Goal: Task Accomplishment & Management: Use online tool/utility

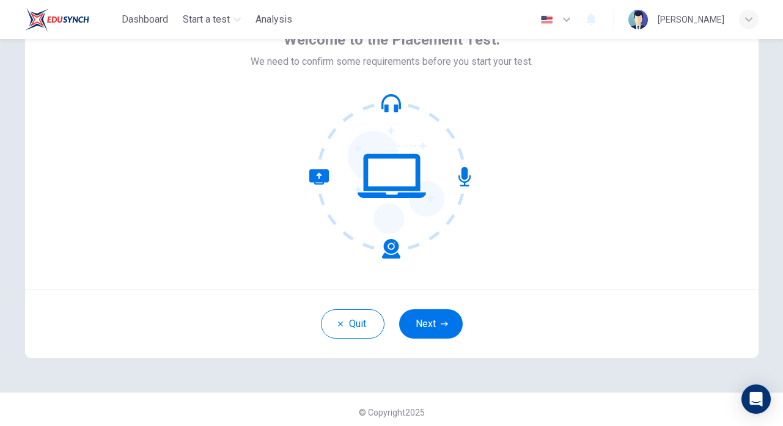
scroll to position [83, 0]
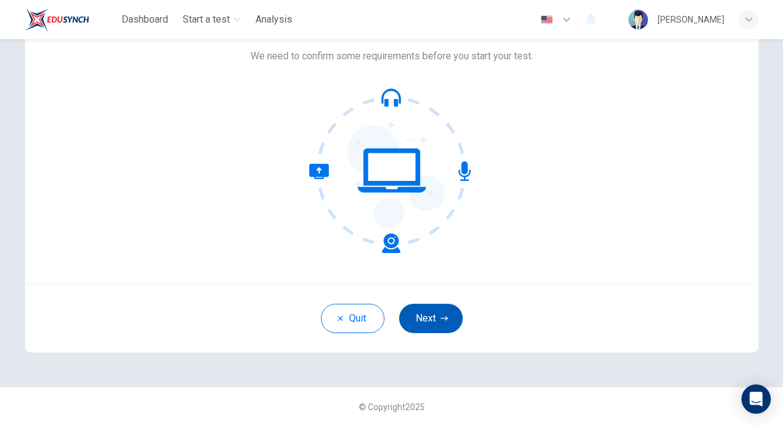
click at [429, 316] on button "Next" at bounding box center [431, 318] width 64 height 29
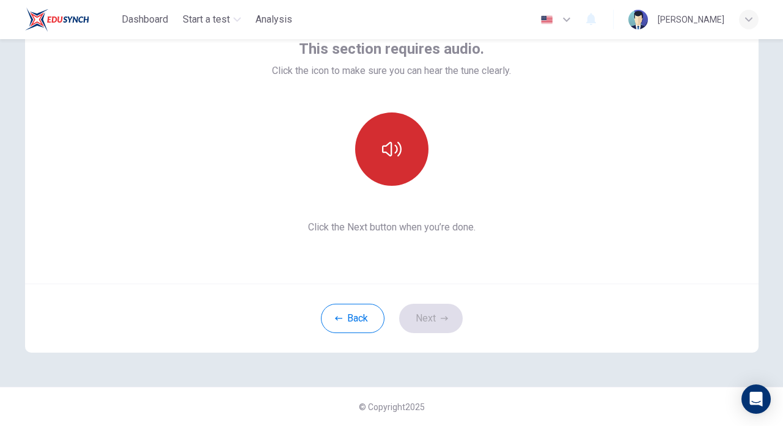
click at [392, 152] on icon "button" at bounding box center [392, 149] width 20 height 20
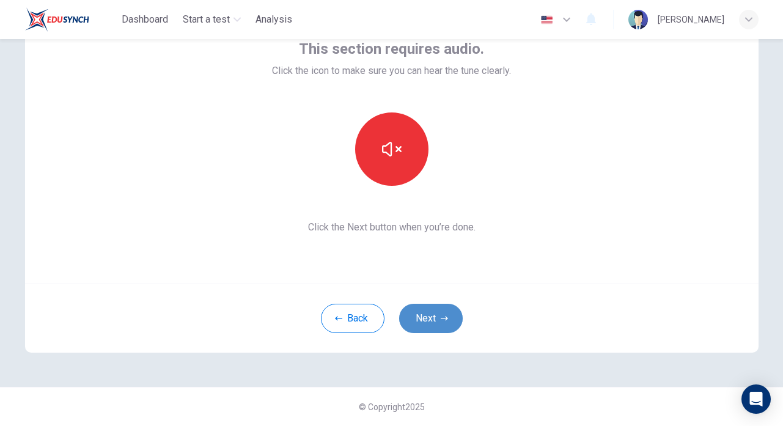
click at [432, 325] on button "Next" at bounding box center [431, 318] width 64 height 29
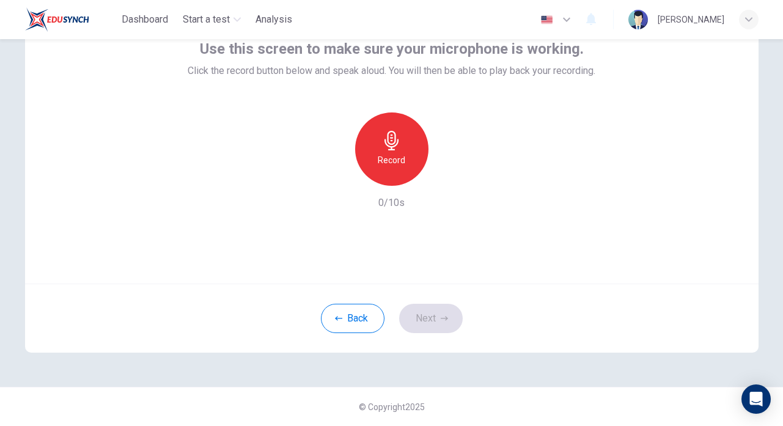
click at [397, 142] on icon "button" at bounding box center [392, 141] width 14 height 20
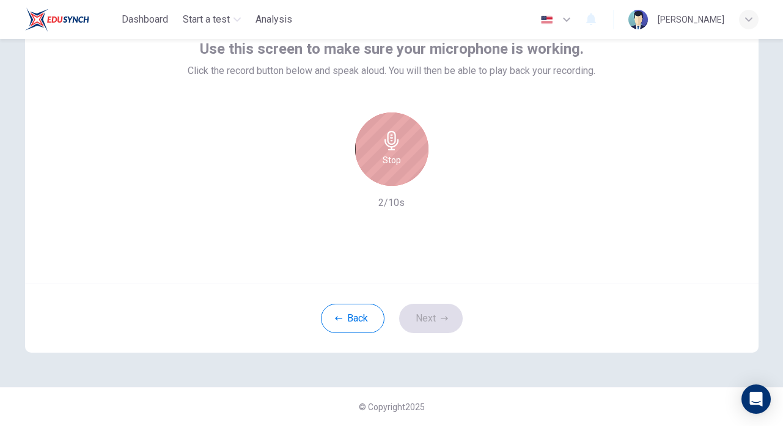
click at [400, 149] on icon "button" at bounding box center [392, 141] width 20 height 20
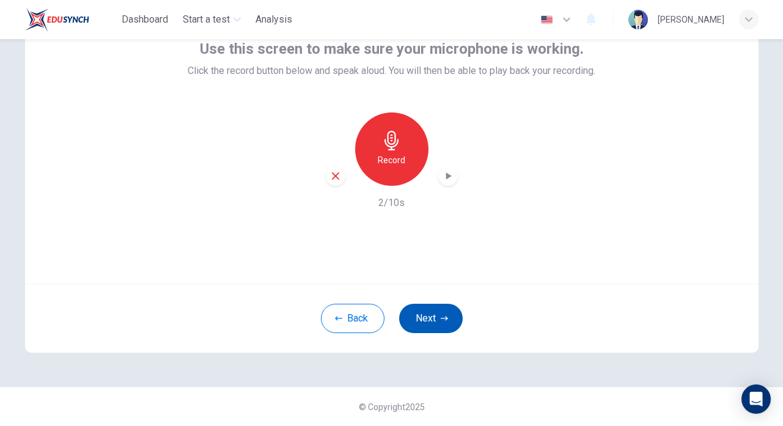
click at [435, 317] on button "Next" at bounding box center [431, 318] width 64 height 29
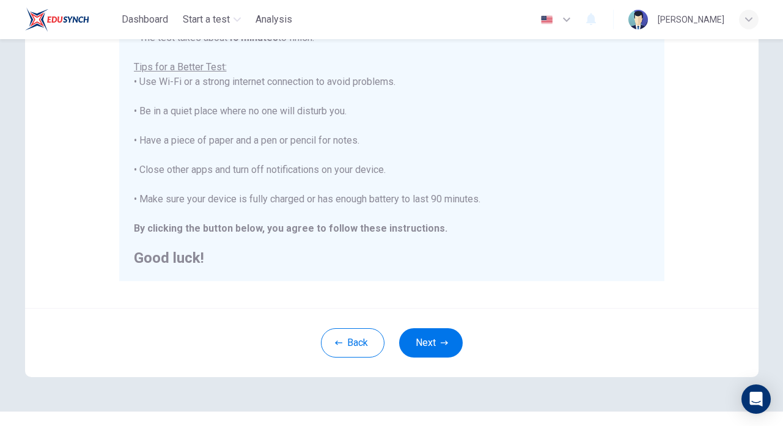
scroll to position [254, 0]
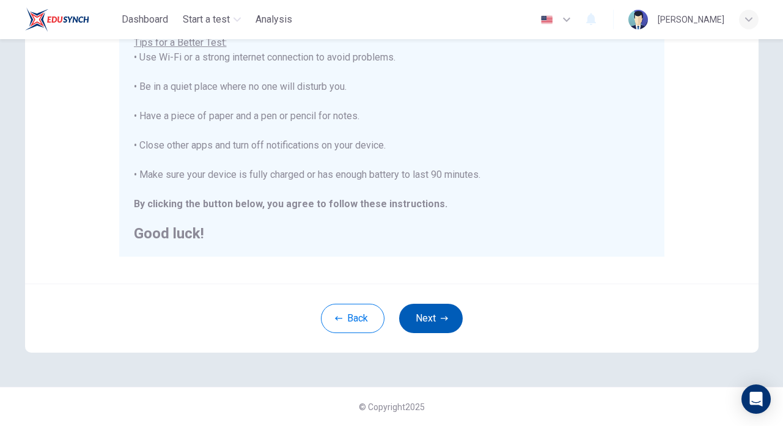
click at [413, 316] on button "Next" at bounding box center [431, 318] width 64 height 29
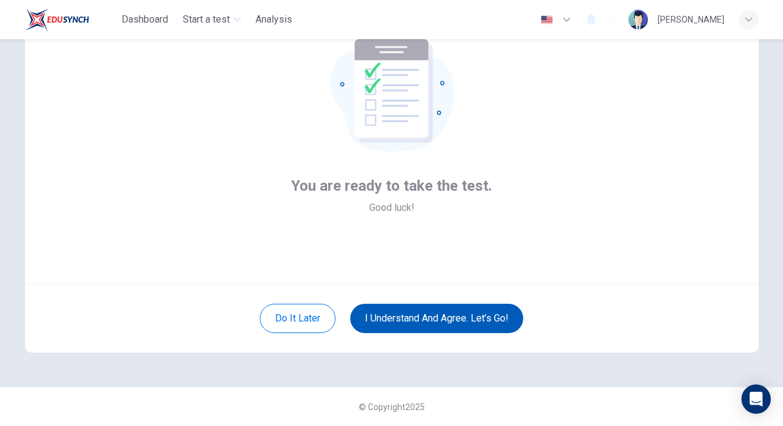
scroll to position [83, 0]
click at [416, 318] on button "I understand and agree. Let’s go!" at bounding box center [436, 318] width 173 height 29
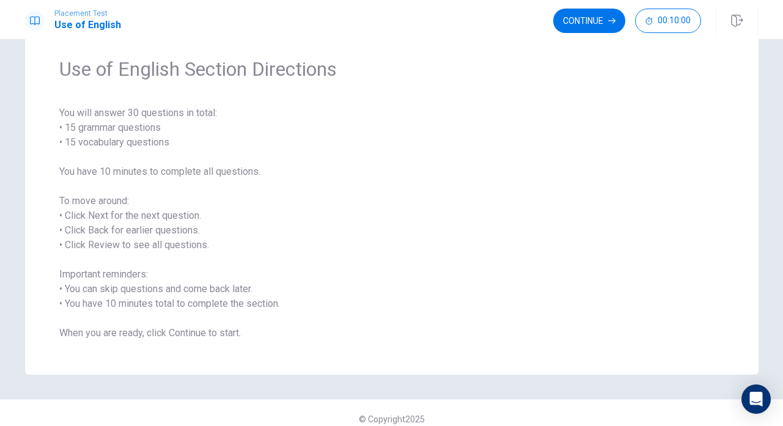
scroll to position [53, 0]
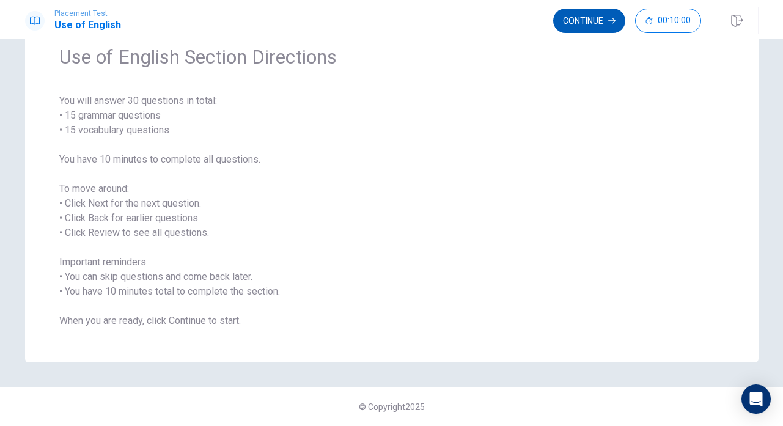
click at [574, 15] on button "Continue" at bounding box center [589, 21] width 72 height 24
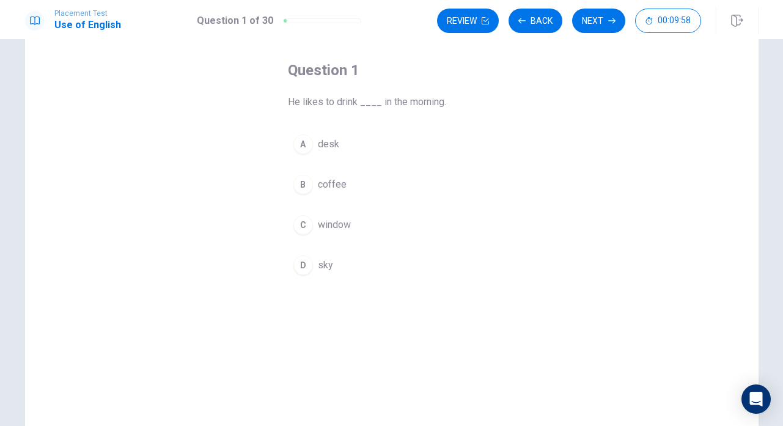
click at [332, 189] on span "coffee" at bounding box center [332, 184] width 29 height 15
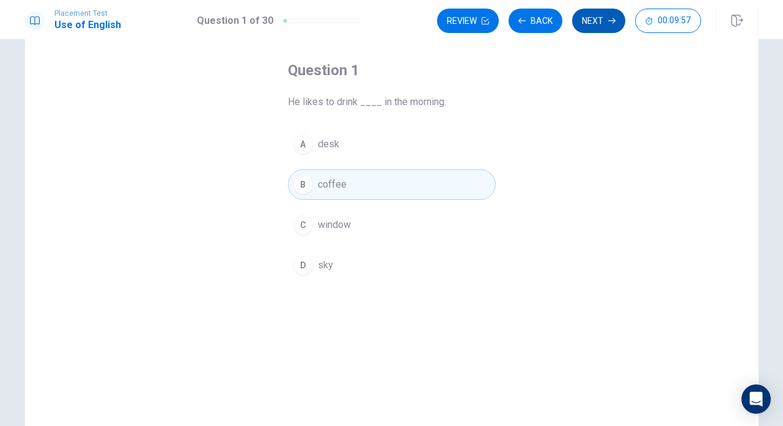
click at [599, 24] on button "Next" at bounding box center [598, 21] width 53 height 24
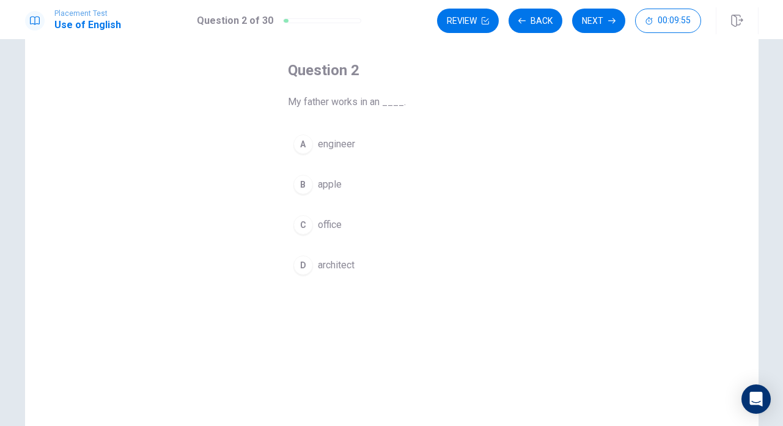
click at [327, 226] on span "office" at bounding box center [330, 225] width 24 height 15
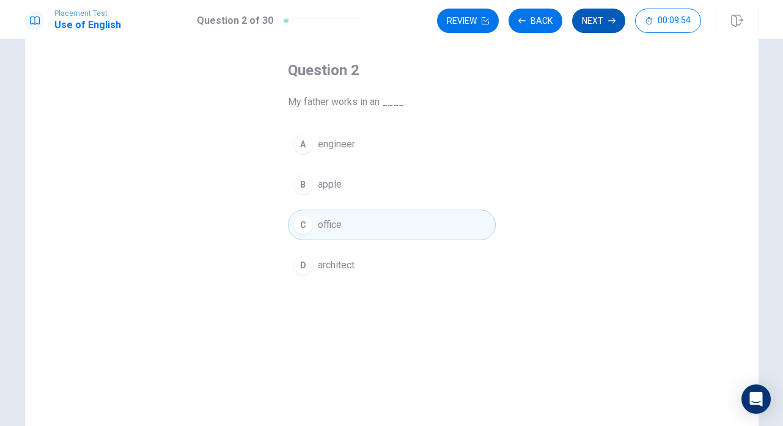
click at [600, 17] on button "Next" at bounding box center [598, 21] width 53 height 24
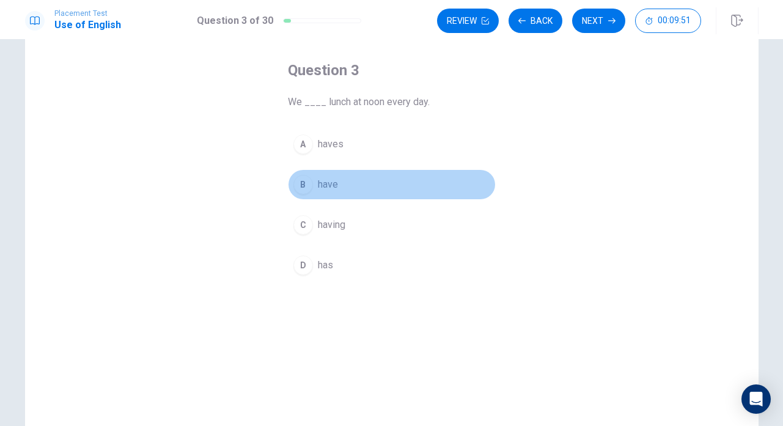
click at [333, 183] on span "have" at bounding box center [328, 184] width 20 height 15
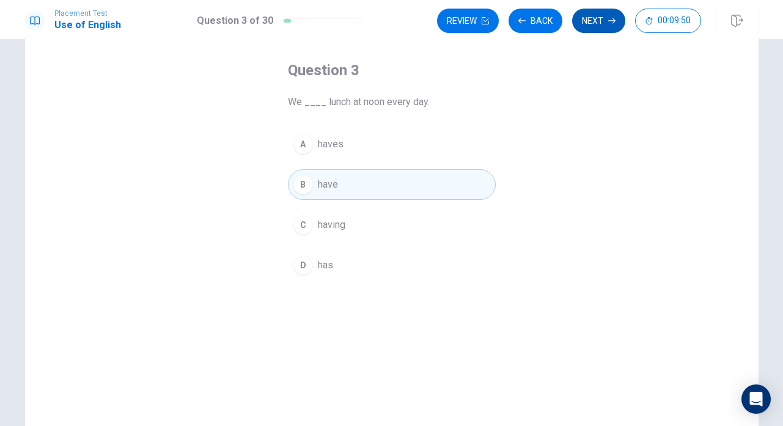
click at [589, 18] on button "Next" at bounding box center [598, 21] width 53 height 24
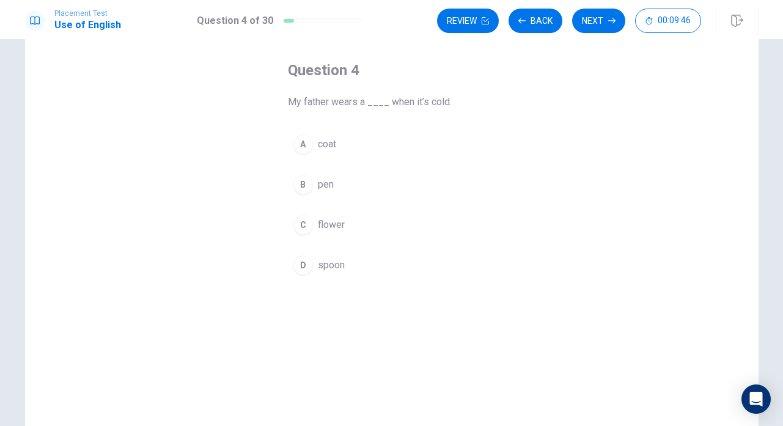
click at [327, 147] on span "coat" at bounding box center [327, 144] width 18 height 15
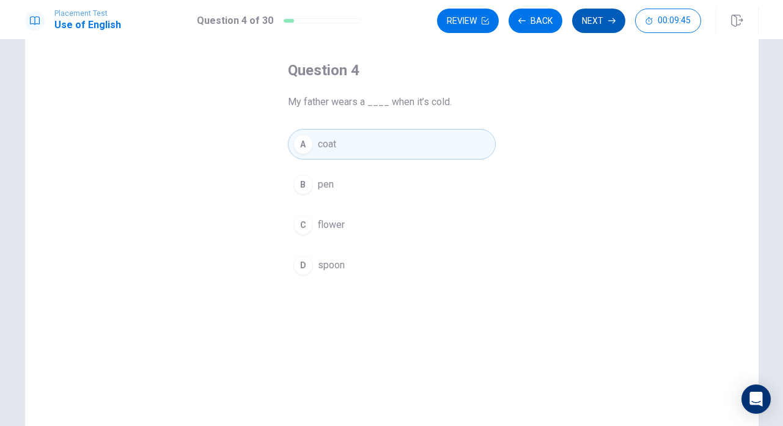
click at [604, 18] on button "Next" at bounding box center [598, 21] width 53 height 24
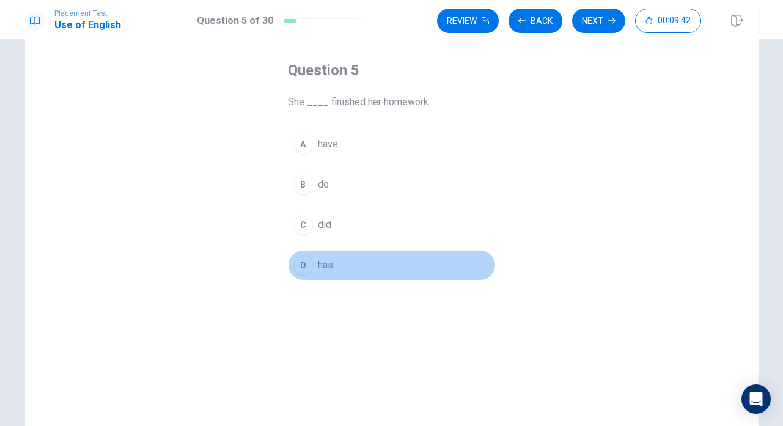
click at [320, 253] on button "D has" at bounding box center [392, 265] width 208 height 31
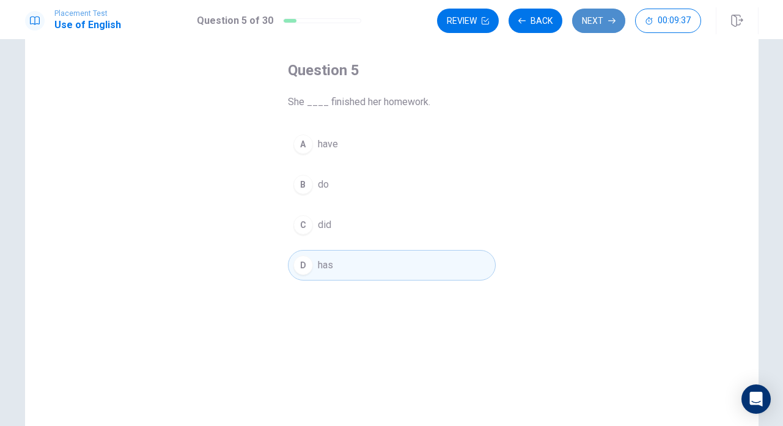
click at [594, 9] on button "Next" at bounding box center [598, 21] width 53 height 24
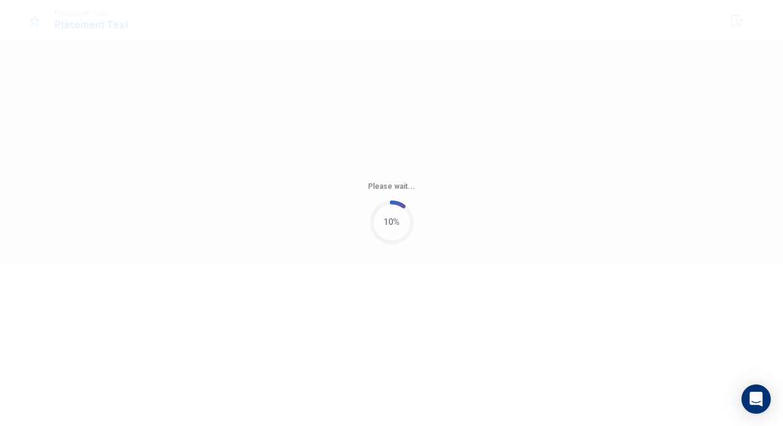
scroll to position [0, 0]
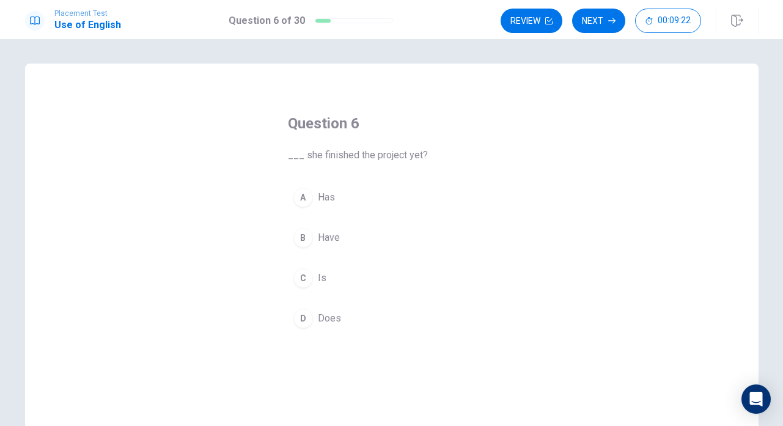
click at [328, 199] on span "Has" at bounding box center [326, 197] width 17 height 15
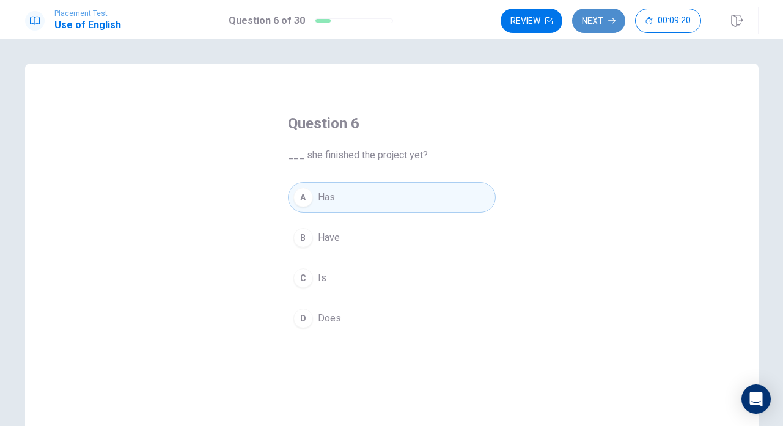
click at [588, 23] on button "Next" at bounding box center [598, 21] width 53 height 24
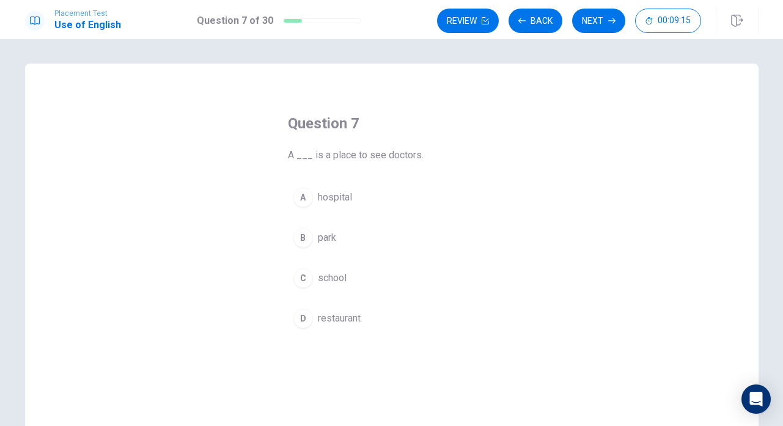
click at [337, 193] on span "hospital" at bounding box center [335, 197] width 34 height 15
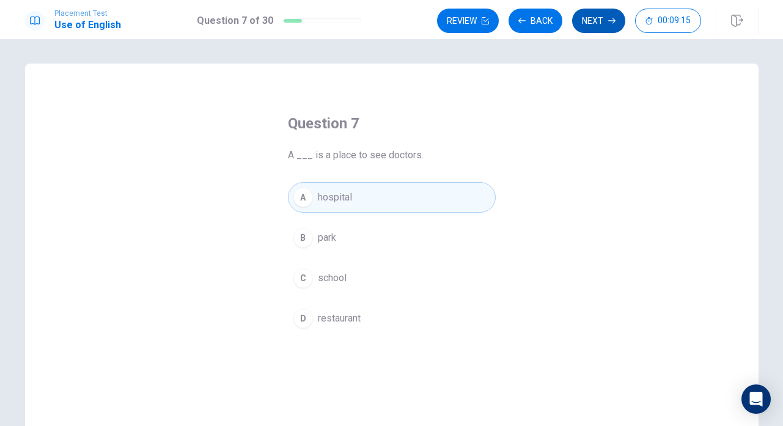
click at [591, 15] on button "Next" at bounding box center [598, 21] width 53 height 24
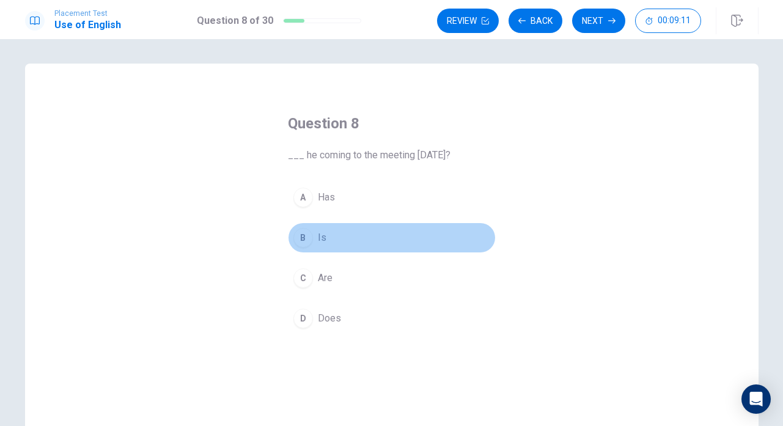
click at [323, 236] on span "Is" at bounding box center [322, 238] width 9 height 15
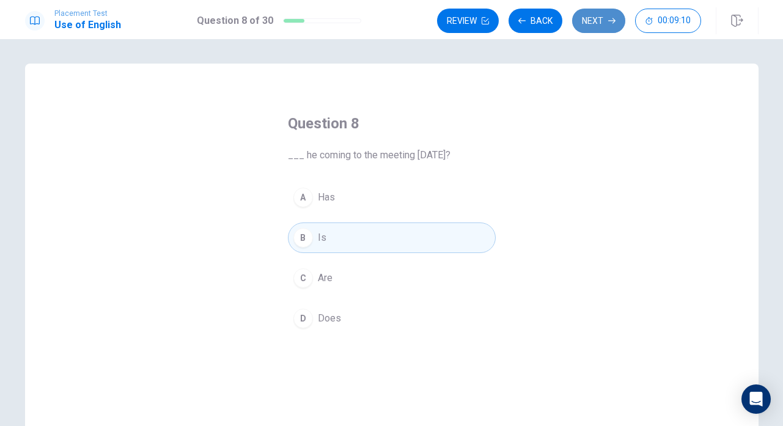
click at [591, 13] on button "Next" at bounding box center [598, 21] width 53 height 24
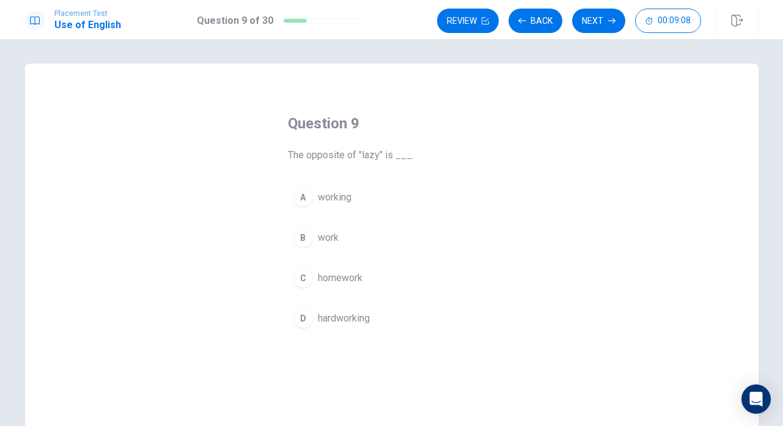
click at [336, 314] on span "hardworking" at bounding box center [344, 318] width 52 height 15
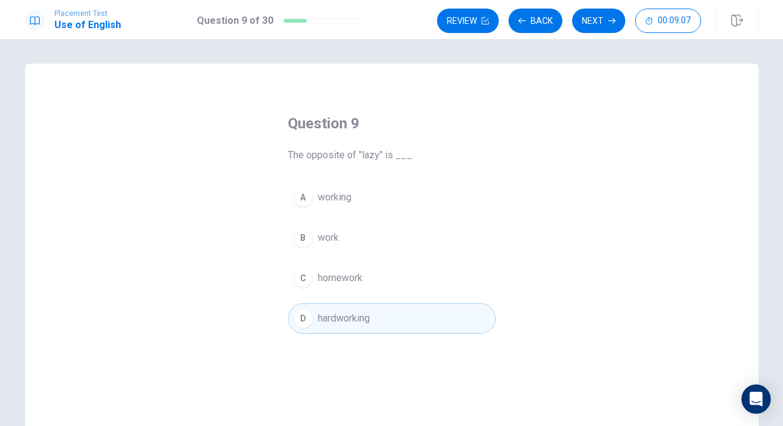
click at [592, 6] on div "Placement Test Use of English Question 9 of 30 Review Back Next 00:09:07" at bounding box center [391, 19] width 783 height 39
click at [586, 18] on button "Next" at bounding box center [598, 21] width 53 height 24
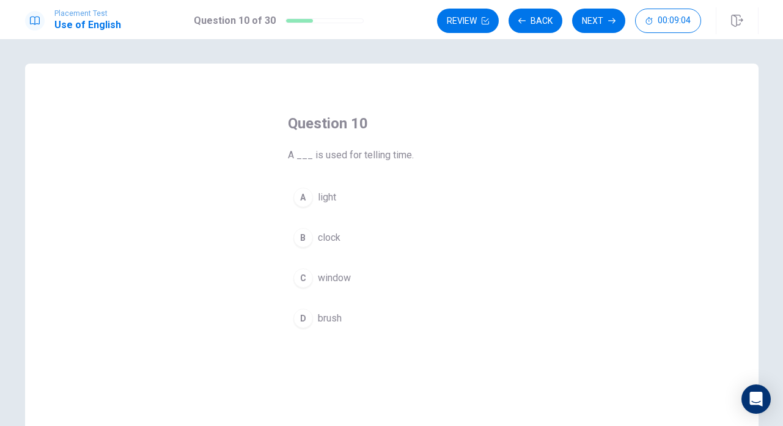
click at [327, 235] on span "clock" at bounding box center [329, 238] width 23 height 15
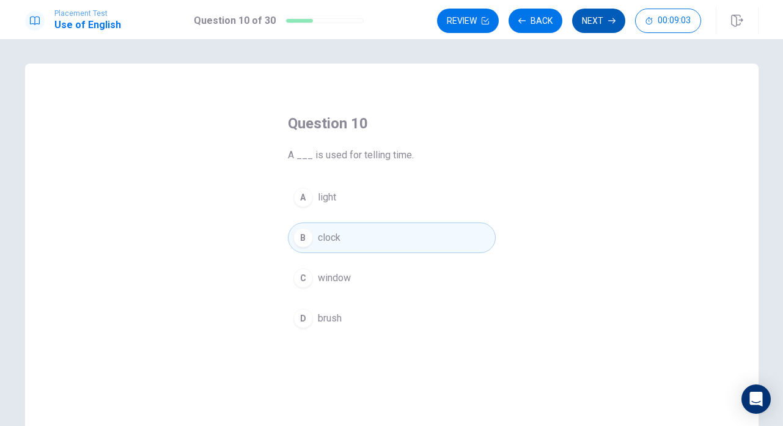
click at [597, 28] on button "Next" at bounding box center [598, 21] width 53 height 24
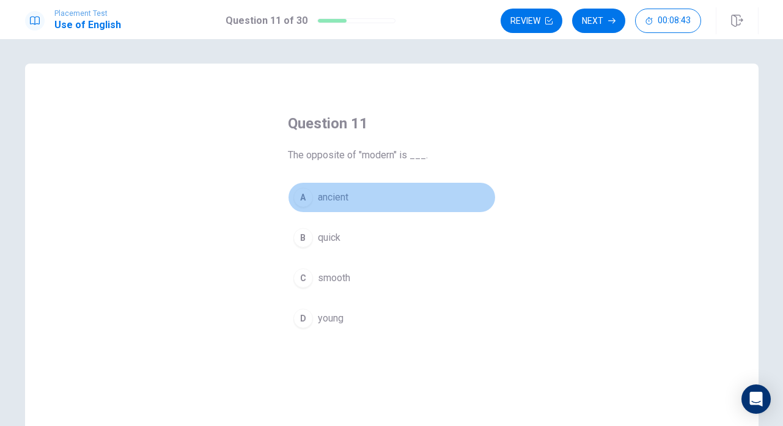
click at [344, 202] on span "ancient" at bounding box center [333, 197] width 31 height 15
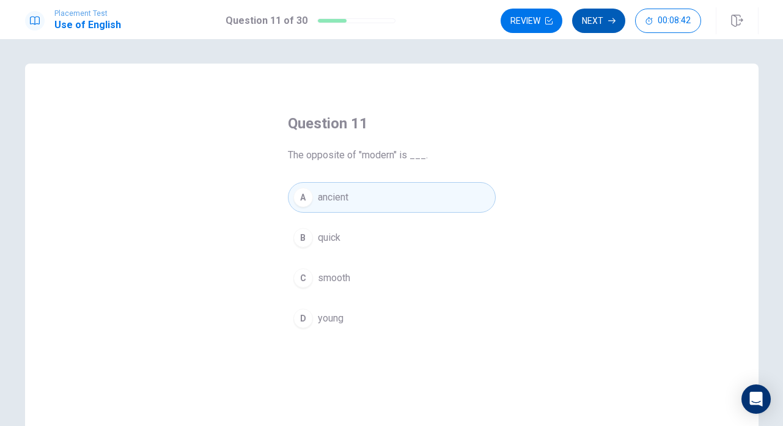
click at [595, 24] on button "Next" at bounding box center [598, 21] width 53 height 24
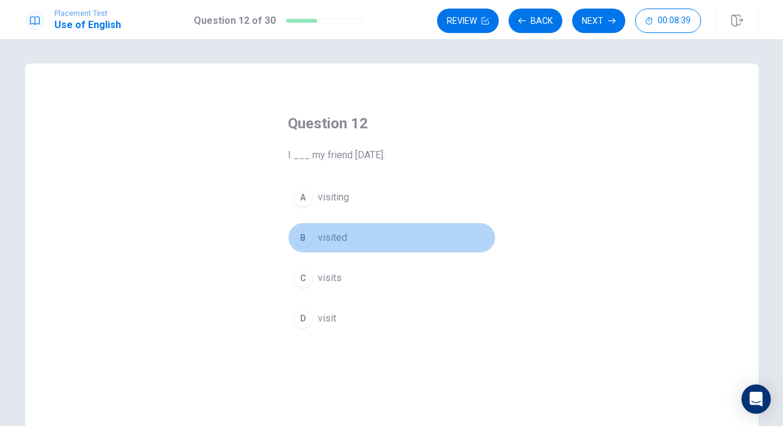
click at [334, 235] on span "visited" at bounding box center [332, 238] width 29 height 15
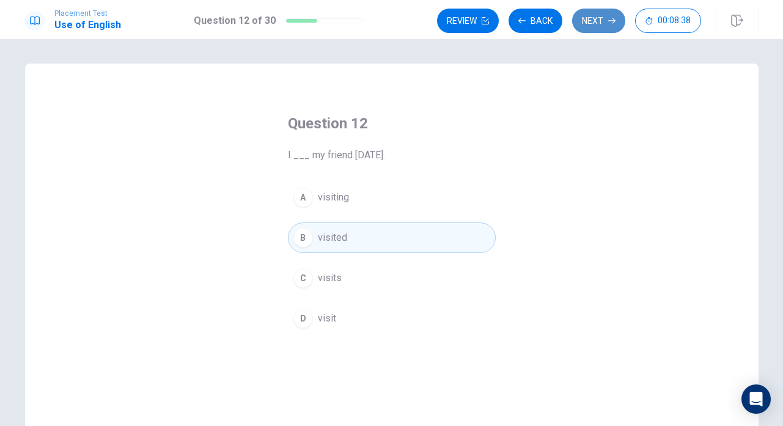
click at [582, 18] on button "Next" at bounding box center [598, 21] width 53 height 24
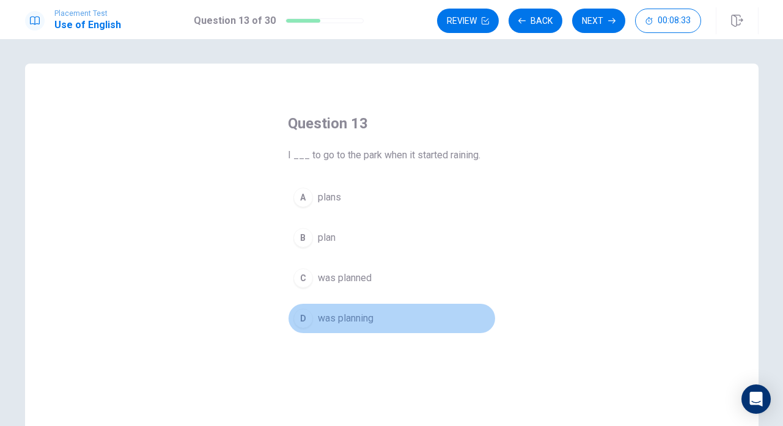
click at [338, 311] on span "was planning" at bounding box center [346, 318] width 56 height 15
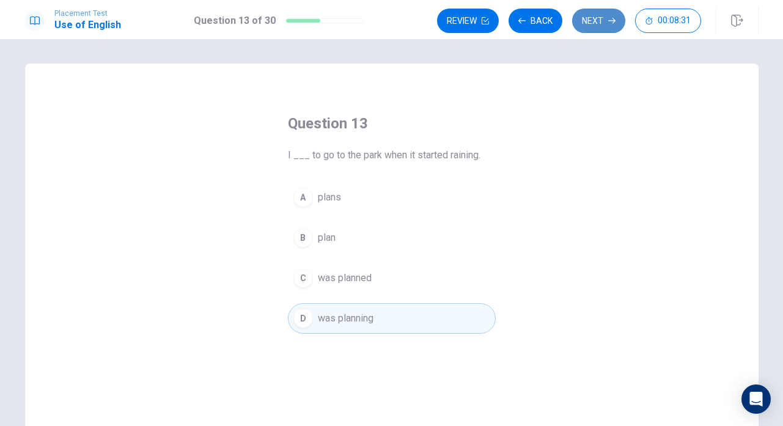
click at [586, 20] on button "Next" at bounding box center [598, 21] width 53 height 24
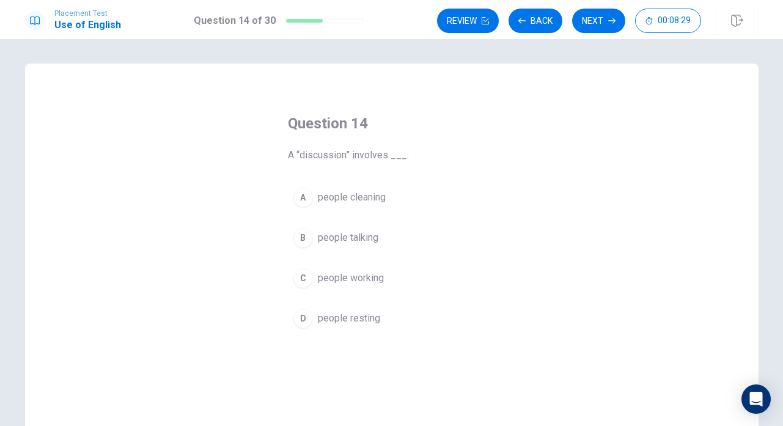
click at [355, 243] on span "people talking" at bounding box center [348, 238] width 61 height 15
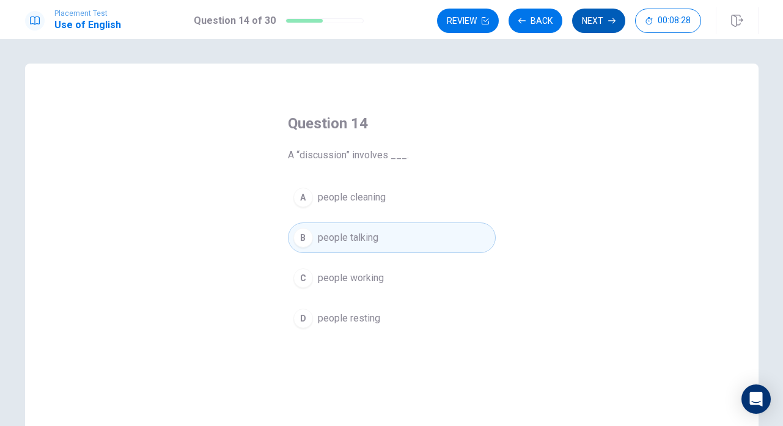
click at [597, 18] on button "Next" at bounding box center [598, 21] width 53 height 24
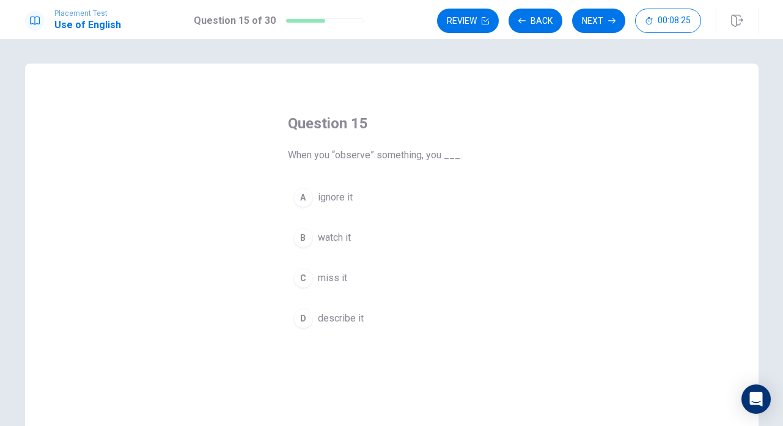
click at [341, 236] on span "watch it" at bounding box center [334, 238] width 33 height 15
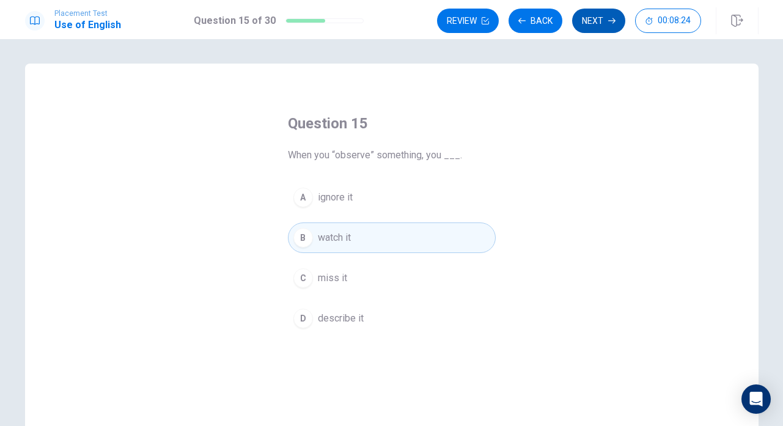
click at [600, 25] on button "Next" at bounding box center [598, 21] width 53 height 24
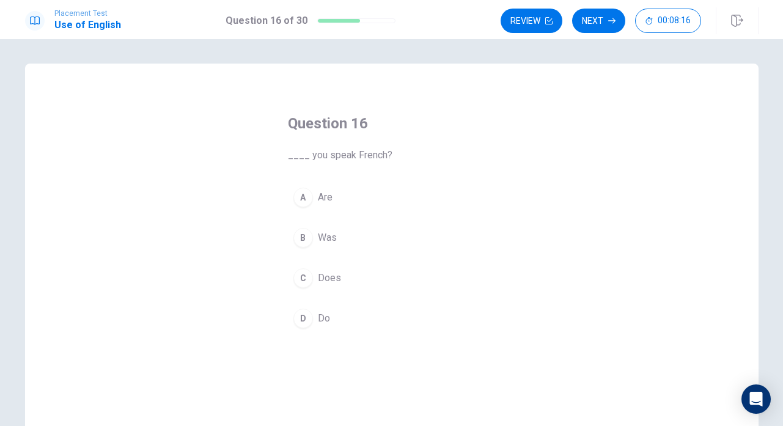
click at [322, 316] on span "Do" at bounding box center [324, 318] width 12 height 15
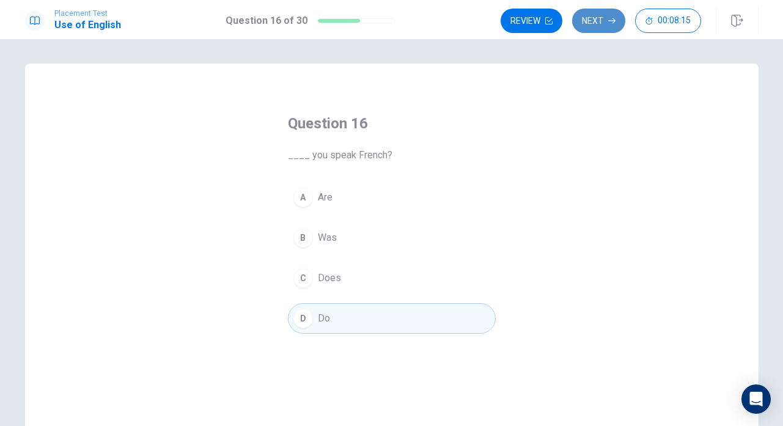
click at [589, 24] on button "Next" at bounding box center [598, 21] width 53 height 24
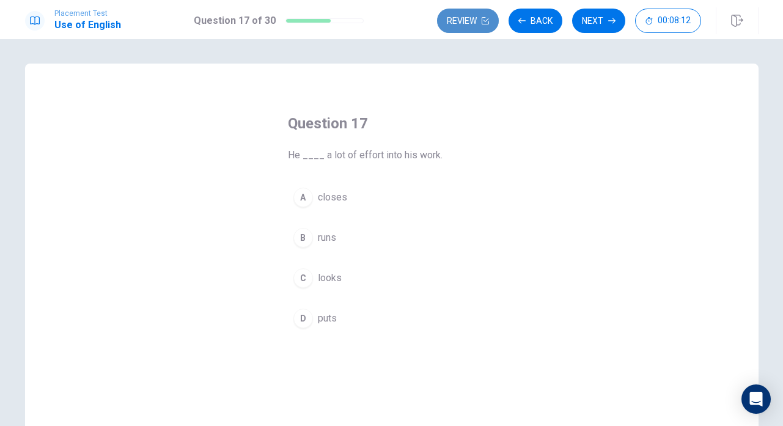
click at [458, 17] on button "Review" at bounding box center [468, 21] width 62 height 24
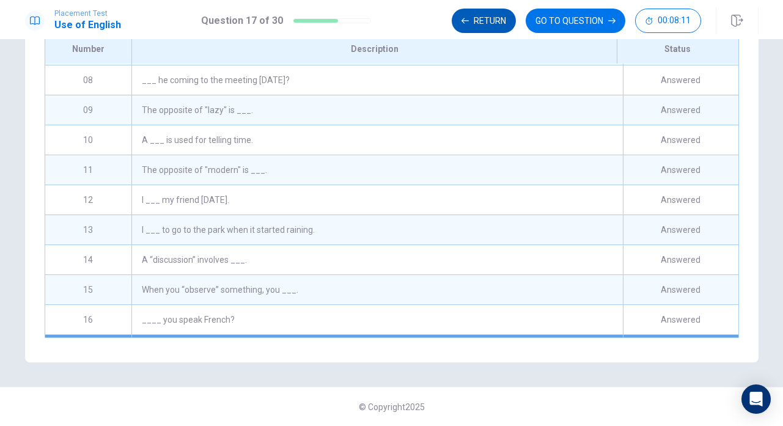
scroll to position [191, 0]
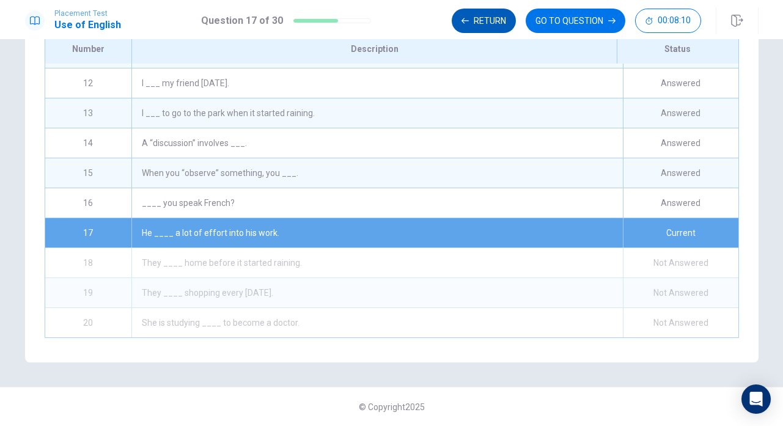
click at [463, 17] on button "Return" at bounding box center [484, 21] width 64 height 24
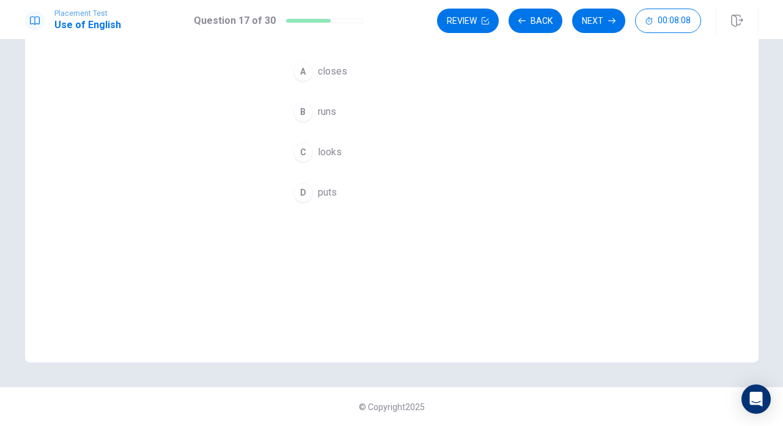
scroll to position [0, 0]
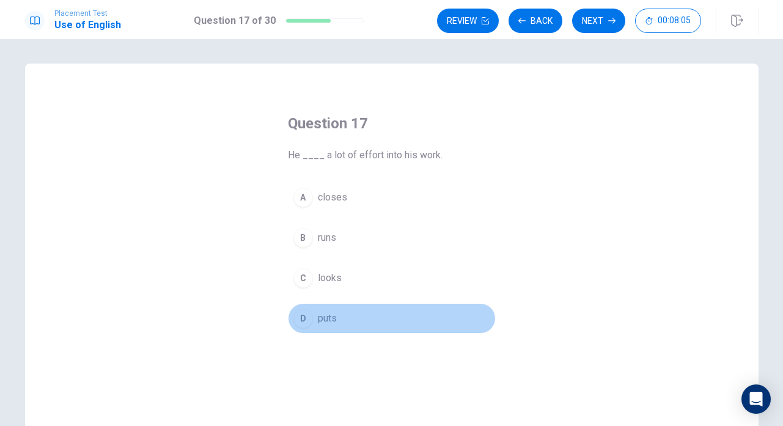
click at [320, 320] on span "puts" at bounding box center [327, 318] width 19 height 15
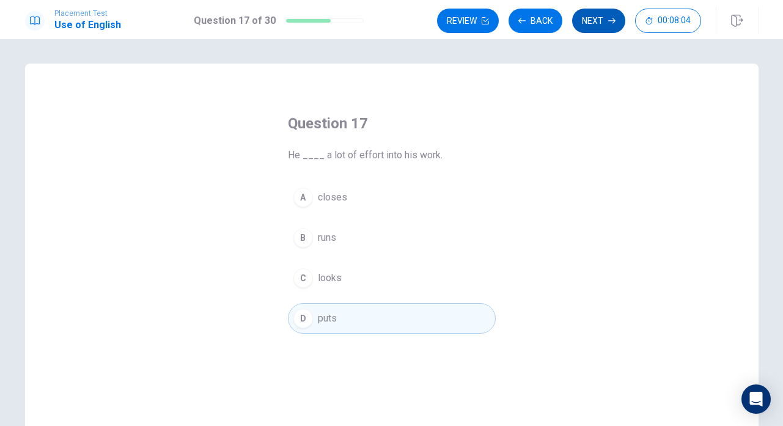
click at [589, 21] on button "Next" at bounding box center [598, 21] width 53 height 24
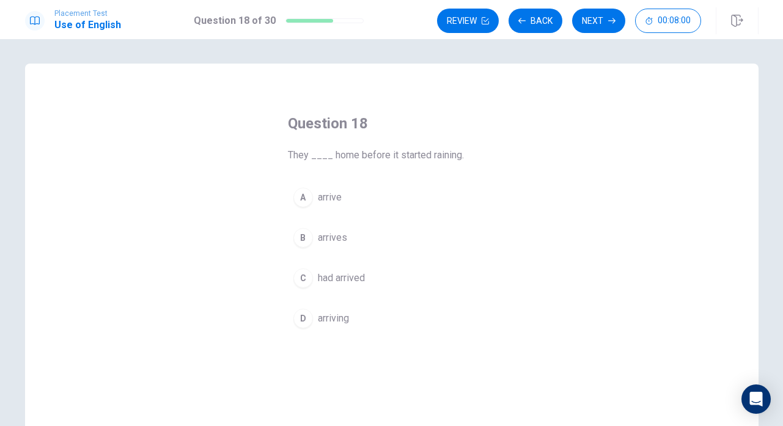
click at [328, 273] on span "had arrived" at bounding box center [341, 278] width 47 height 15
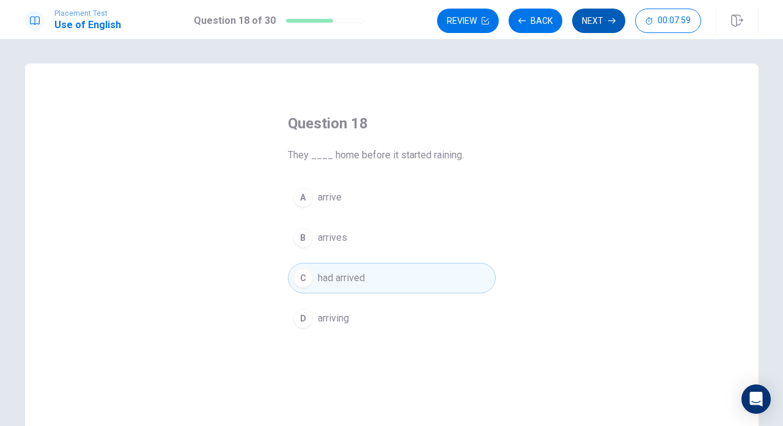
click at [592, 21] on button "Next" at bounding box center [598, 21] width 53 height 24
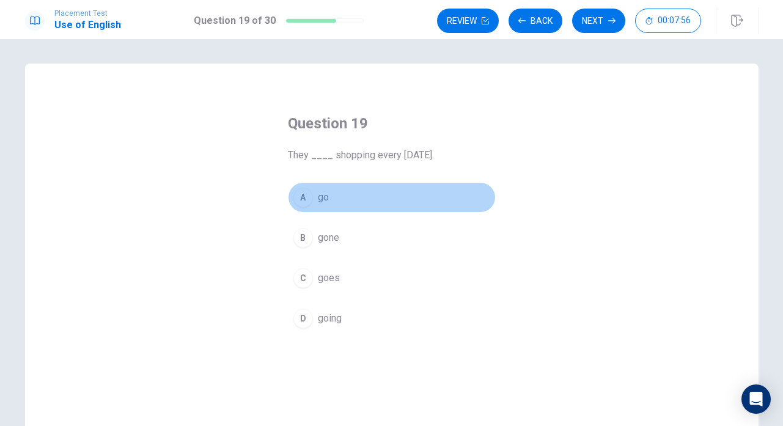
click at [331, 195] on button "A go" at bounding box center [392, 197] width 208 height 31
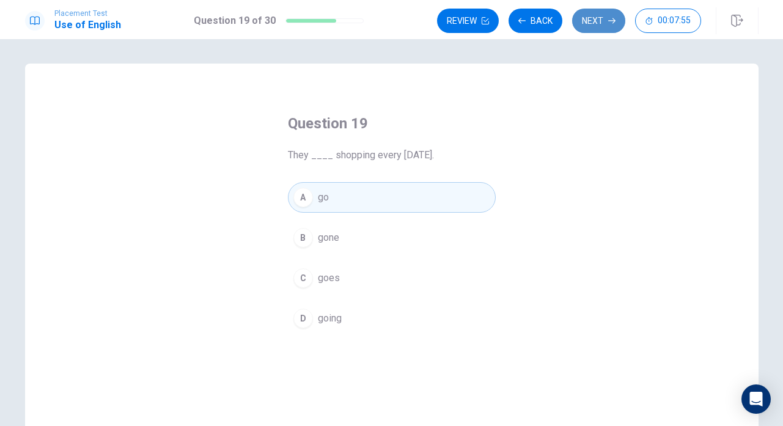
click at [594, 28] on button "Next" at bounding box center [598, 21] width 53 height 24
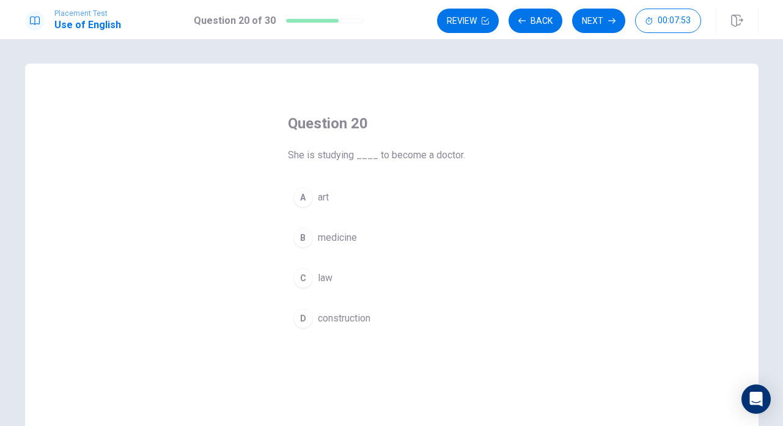
click at [323, 243] on span "medicine" at bounding box center [337, 238] width 39 height 15
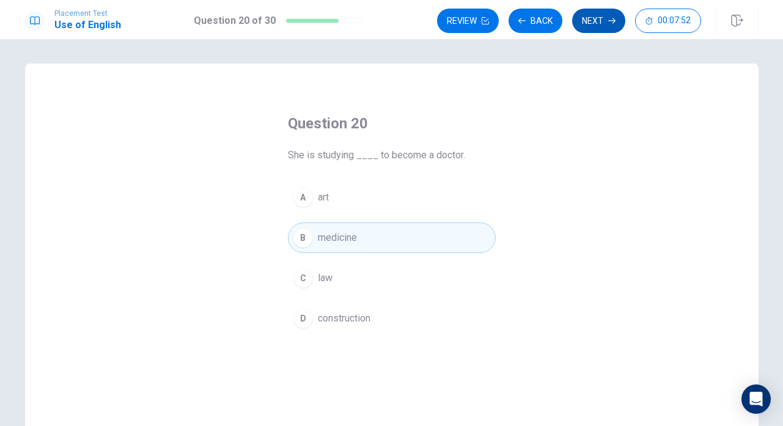
click at [604, 20] on button "Next" at bounding box center [598, 21] width 53 height 24
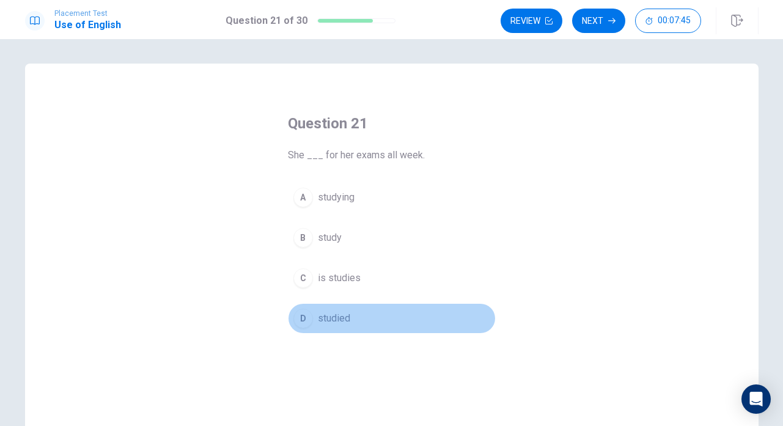
click at [330, 309] on button "D studied" at bounding box center [392, 318] width 208 height 31
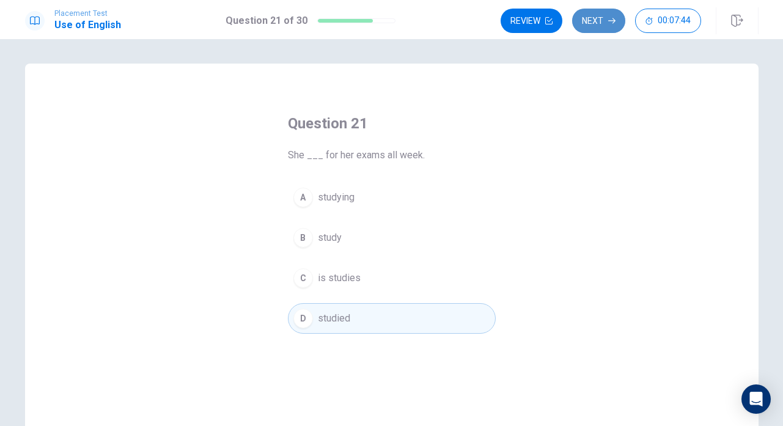
click at [588, 27] on button "Next" at bounding box center [598, 21] width 53 height 24
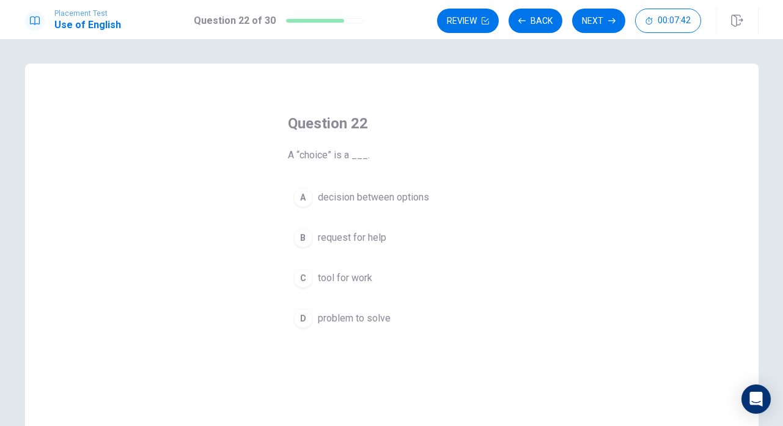
click at [371, 194] on span "decision between options" at bounding box center [373, 197] width 111 height 15
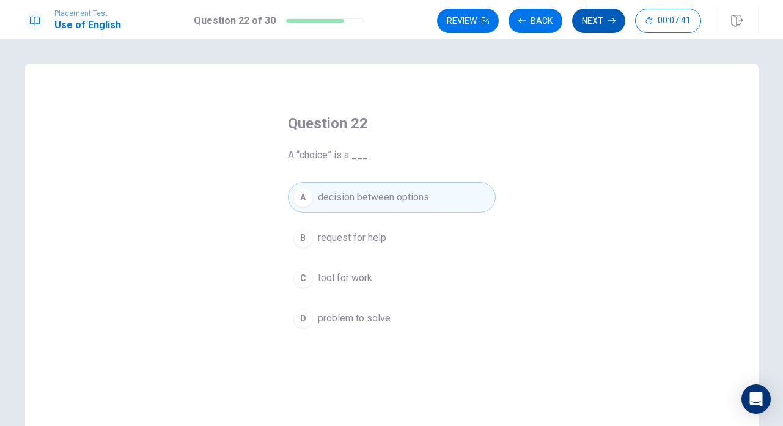
click at [611, 28] on button "Next" at bounding box center [598, 21] width 53 height 24
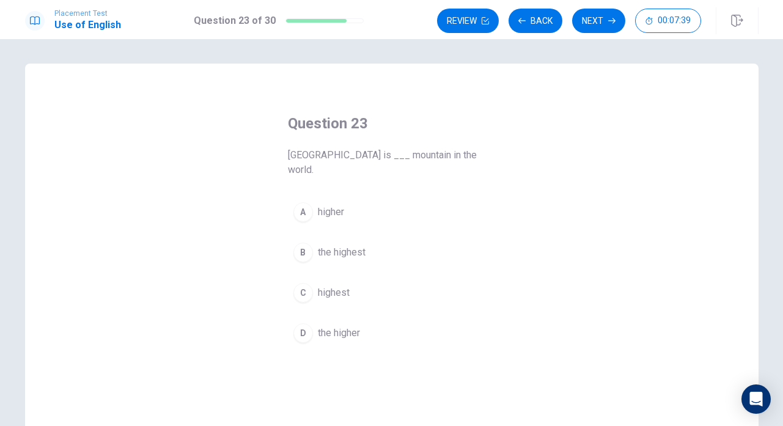
click at [354, 245] on span "the highest" at bounding box center [342, 252] width 48 height 15
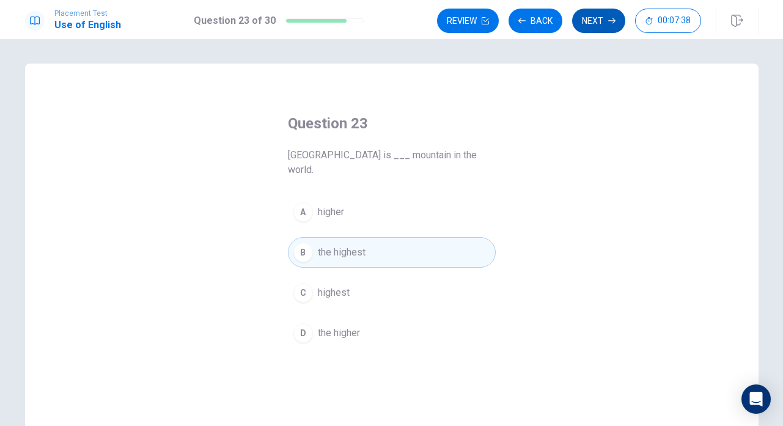
click at [606, 24] on button "Next" at bounding box center [598, 21] width 53 height 24
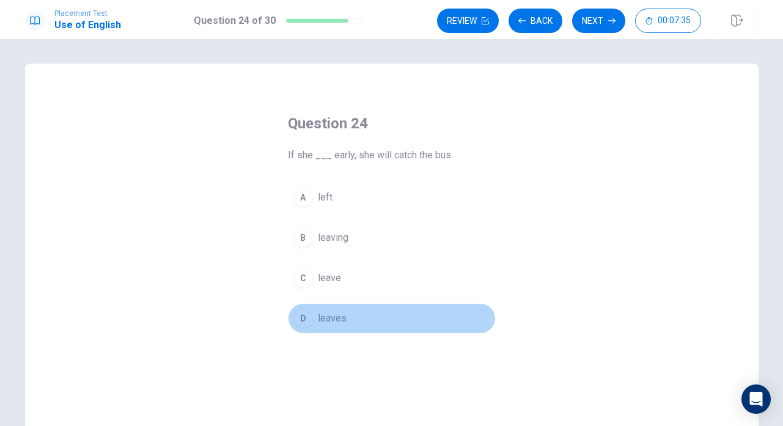
click at [326, 308] on button "D leaves" at bounding box center [392, 318] width 208 height 31
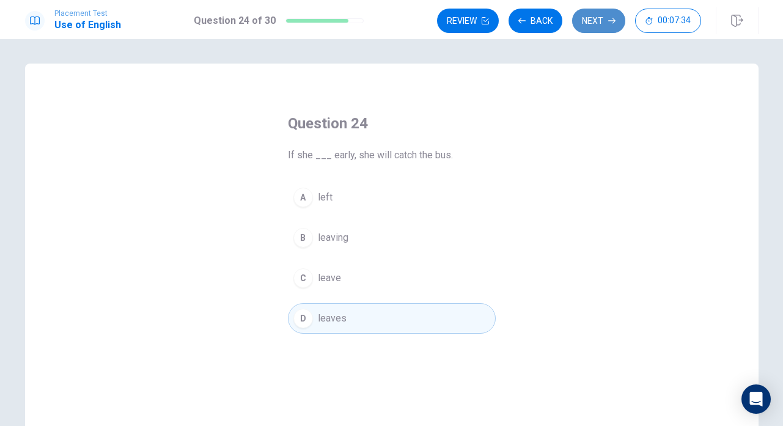
click at [591, 21] on button "Next" at bounding box center [598, 21] width 53 height 24
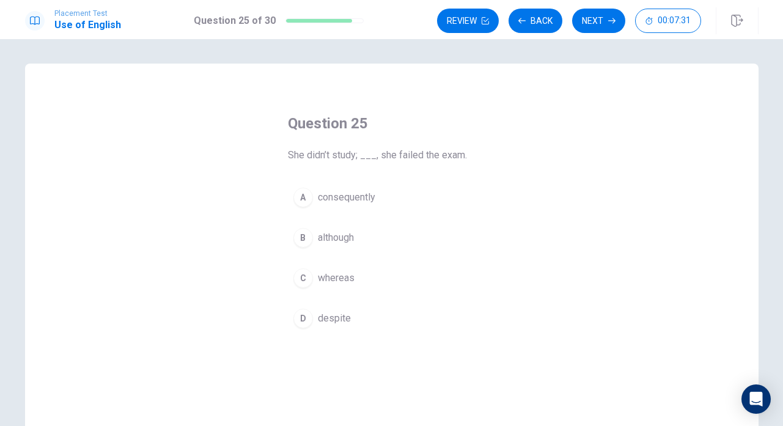
click at [358, 200] on span "consequently" at bounding box center [346, 197] width 57 height 15
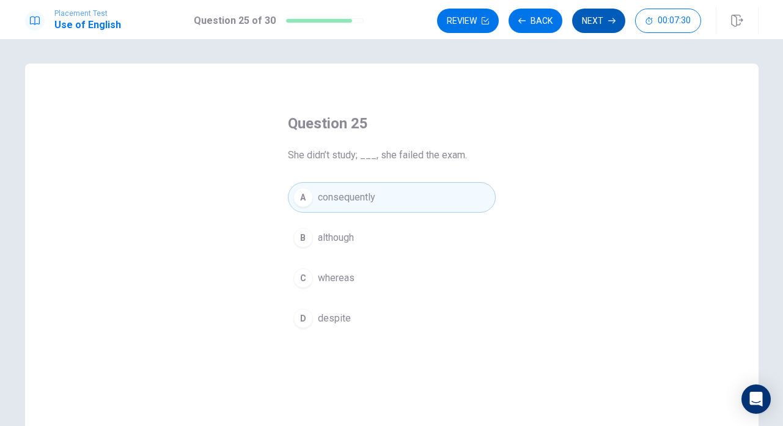
click at [585, 27] on button "Next" at bounding box center [598, 21] width 53 height 24
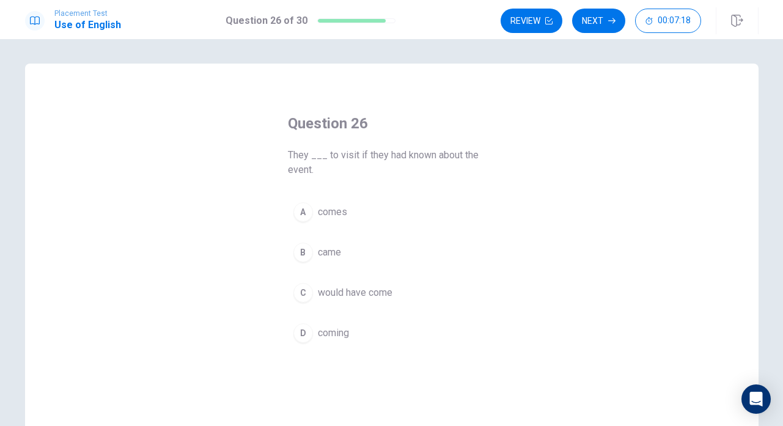
click at [341, 287] on span "would have come" at bounding box center [355, 293] width 75 height 15
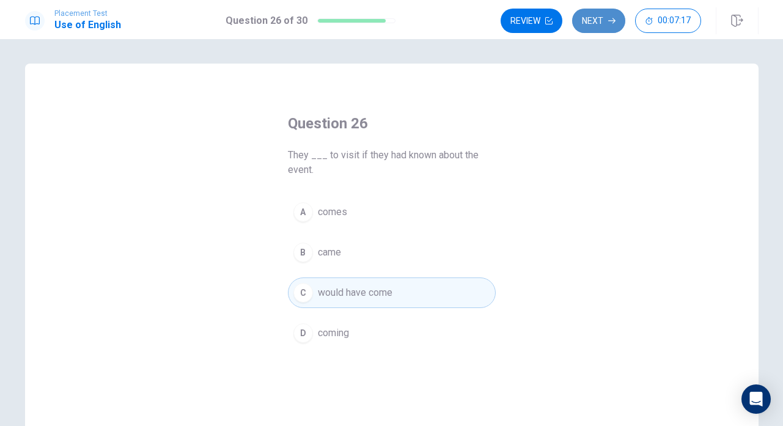
click at [589, 24] on button "Next" at bounding box center [598, 21] width 53 height 24
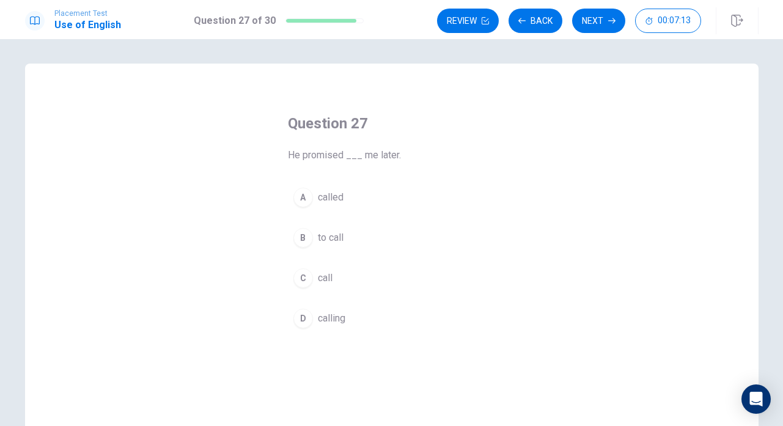
click at [338, 234] on span "to call" at bounding box center [331, 238] width 26 height 15
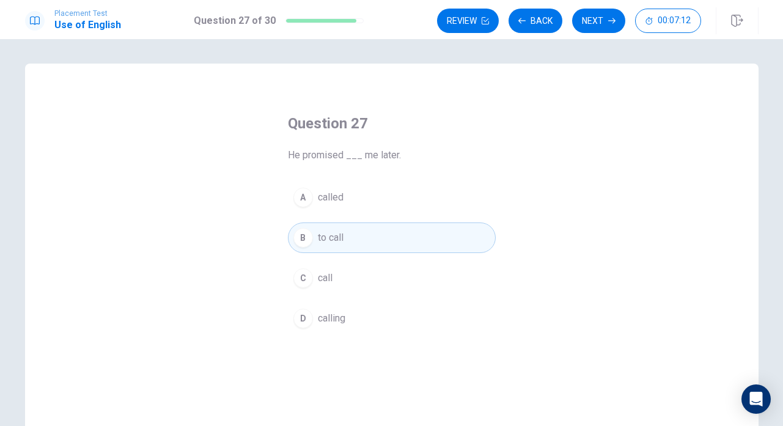
click at [578, 18] on button "Next" at bounding box center [598, 21] width 53 height 24
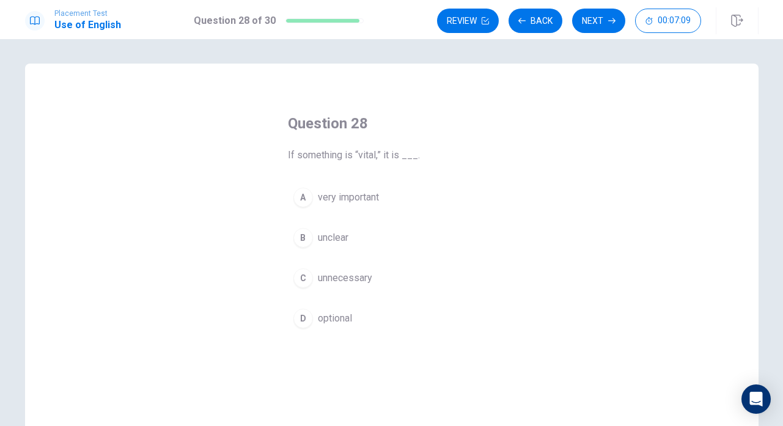
click at [371, 199] on span "very important" at bounding box center [348, 197] width 61 height 15
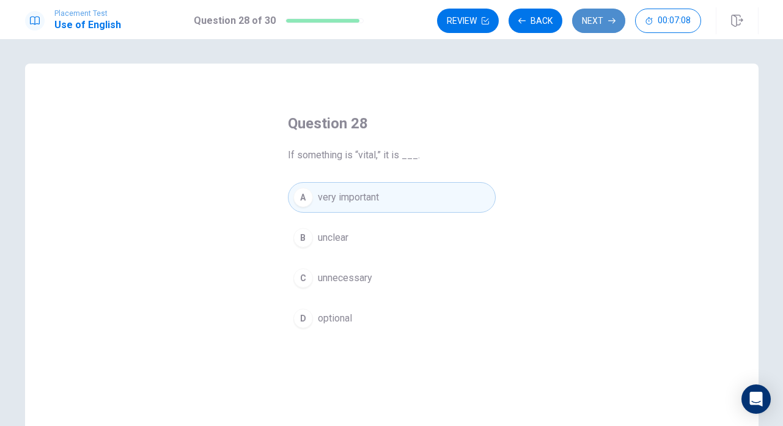
click at [591, 23] on button "Next" at bounding box center [598, 21] width 53 height 24
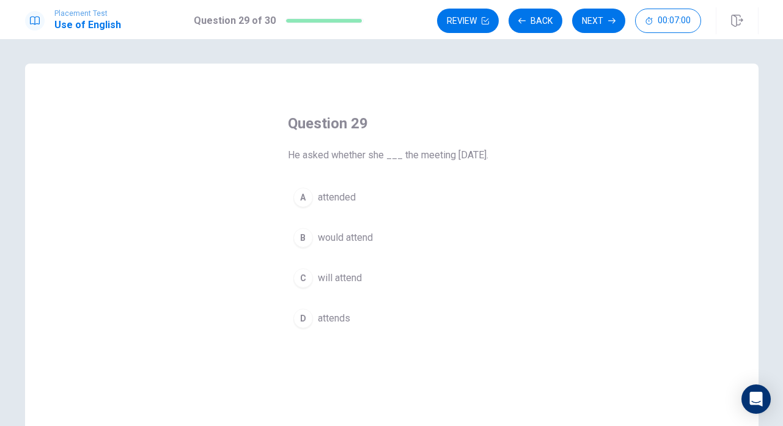
click at [359, 213] on button "A attended" at bounding box center [392, 197] width 208 height 31
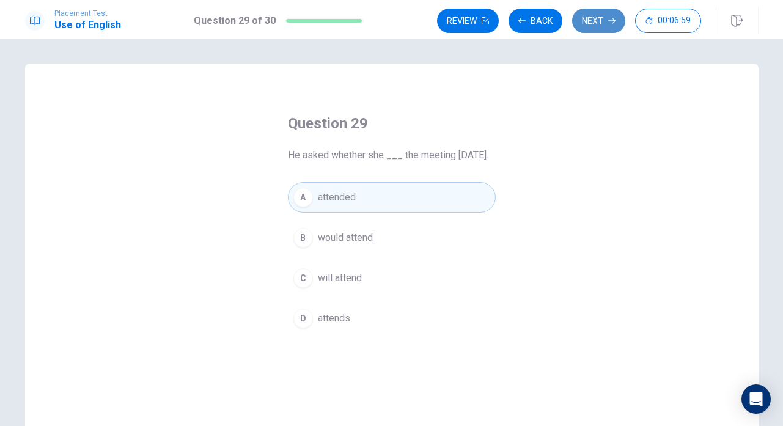
click at [621, 20] on button "Next" at bounding box center [598, 21] width 53 height 24
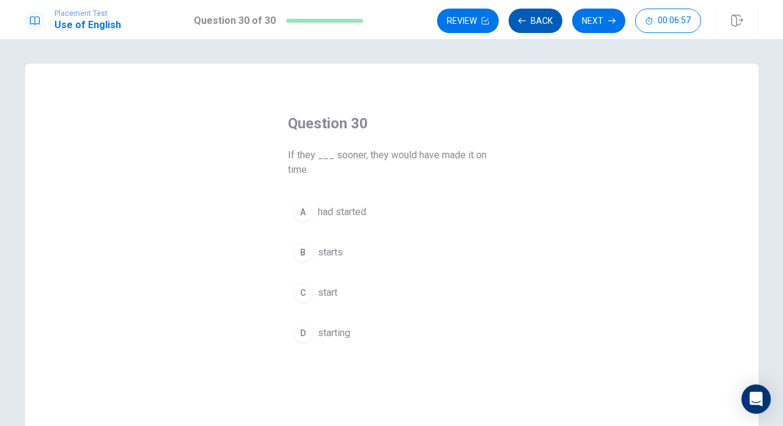
click at [538, 22] on button "Back" at bounding box center [536, 21] width 54 height 24
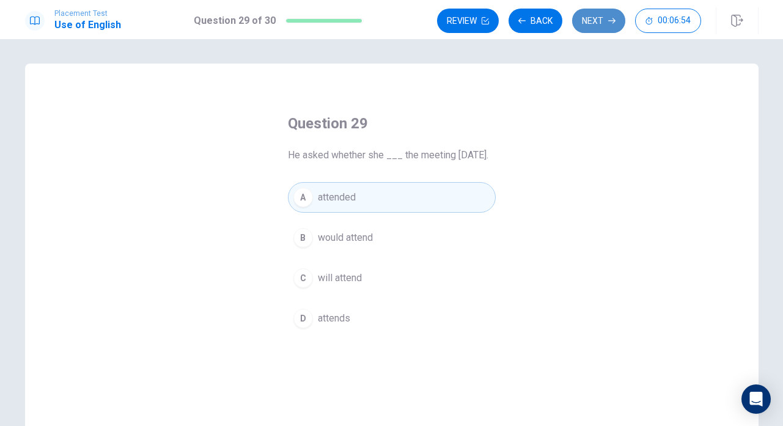
click at [585, 18] on button "Next" at bounding box center [598, 21] width 53 height 24
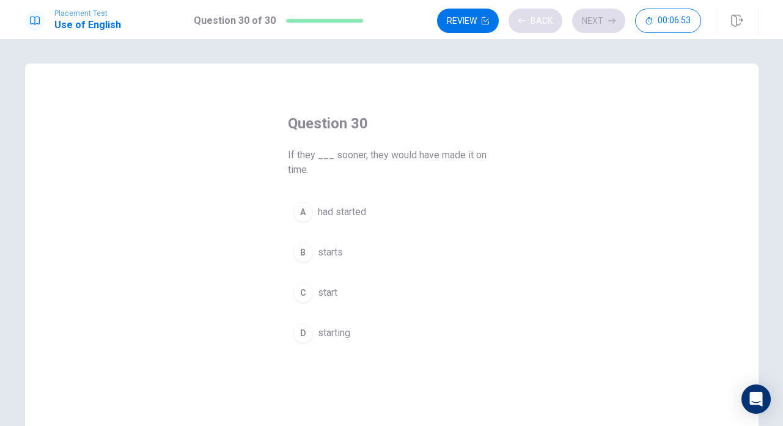
click at [546, 21] on div "Review Back Next 00:06:53" at bounding box center [569, 21] width 264 height 24
click at [545, 22] on button "Back" at bounding box center [536, 21] width 54 height 24
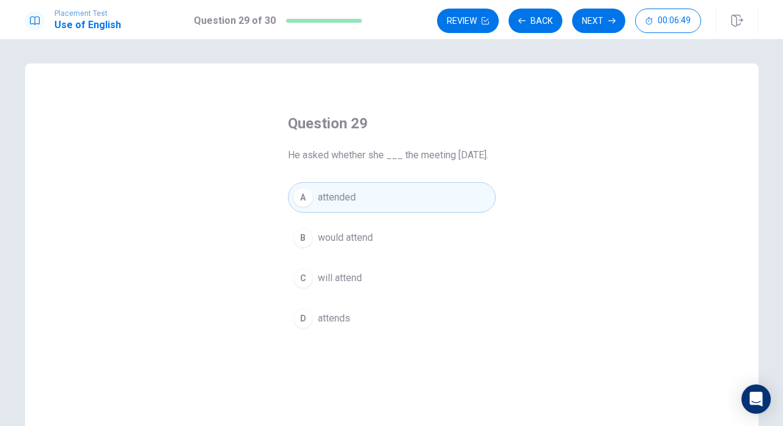
click at [368, 245] on span "would attend" at bounding box center [345, 238] width 55 height 15
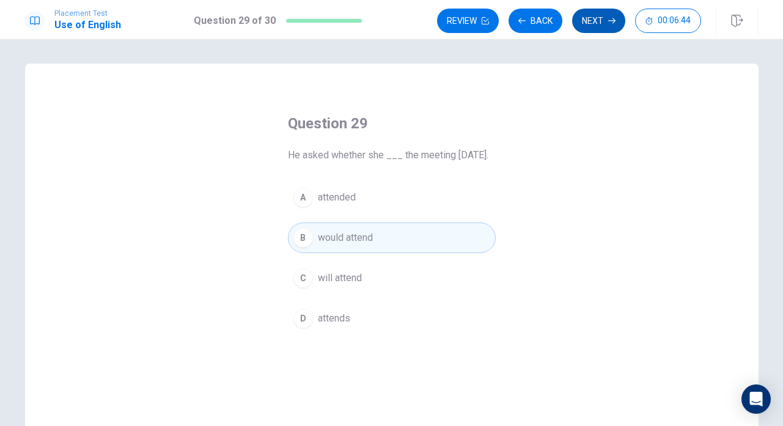
click at [593, 23] on button "Next" at bounding box center [598, 21] width 53 height 24
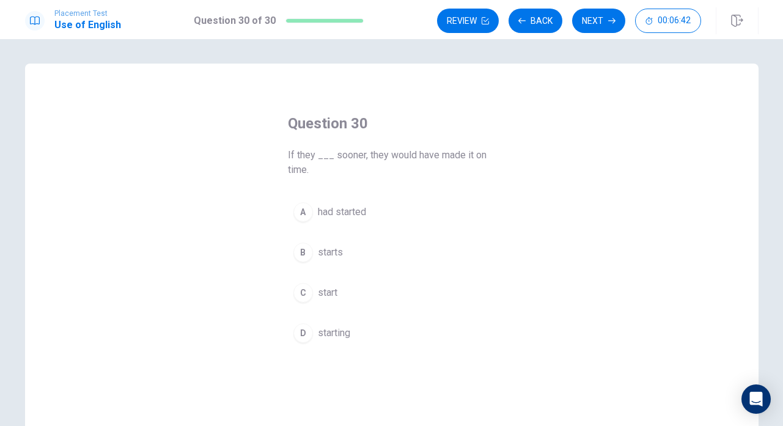
click at [364, 215] on span "had started" at bounding box center [342, 212] width 48 height 15
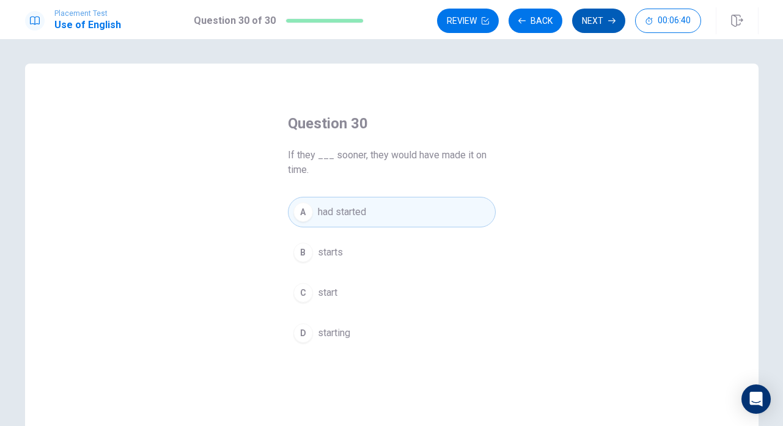
click at [623, 24] on button "Next" at bounding box center [598, 21] width 53 height 24
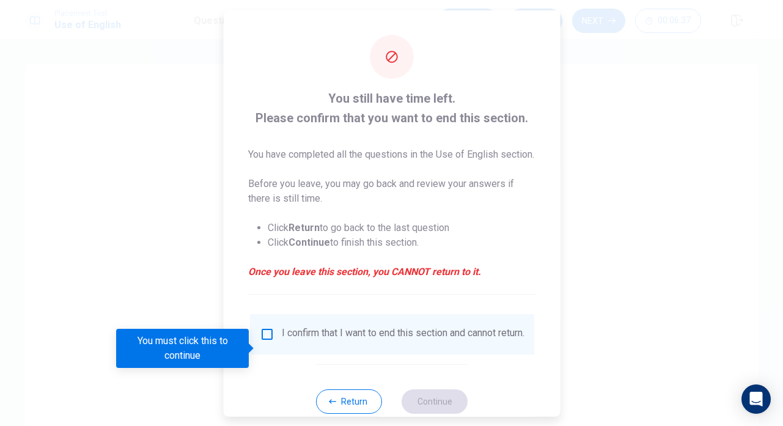
click at [264, 341] on input "You must click this to continue" at bounding box center [266, 334] width 15 height 15
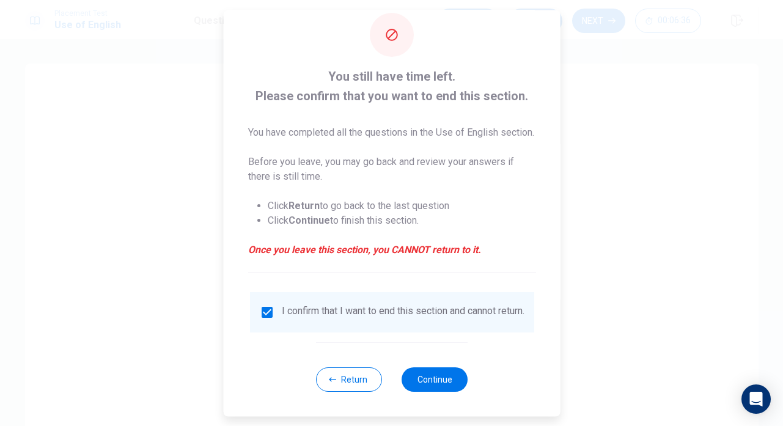
scroll to position [45, 0]
click at [432, 375] on button "Continue" at bounding box center [435, 380] width 66 height 24
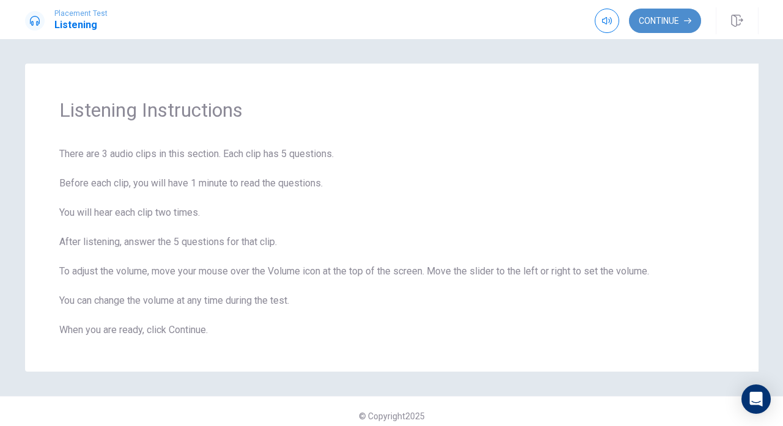
click at [649, 21] on button "Continue" at bounding box center [665, 21] width 72 height 24
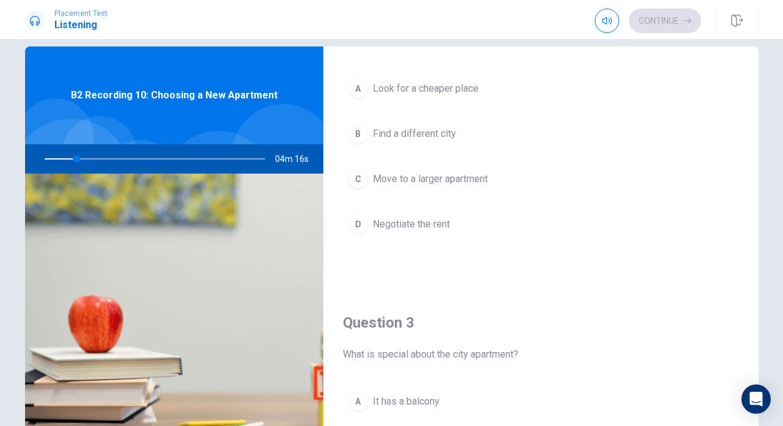
scroll to position [0, 0]
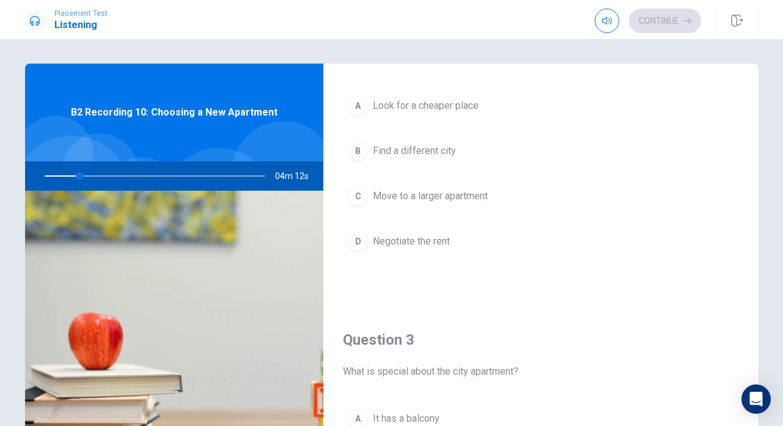
click at [101, 177] on div at bounding box center [152, 175] width 245 height 29
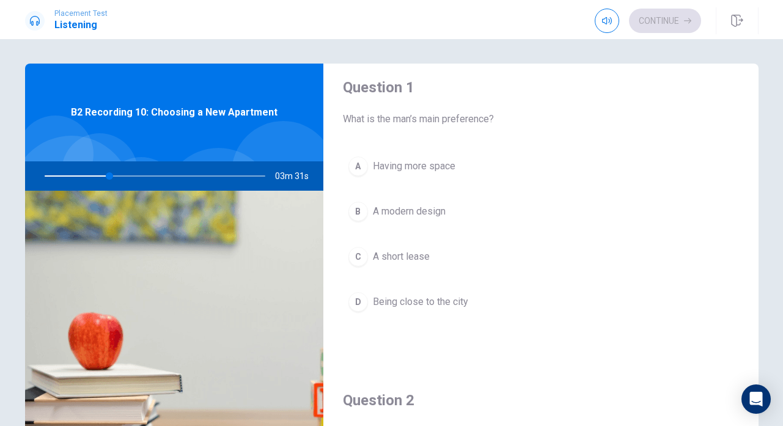
scroll to position [12, 0]
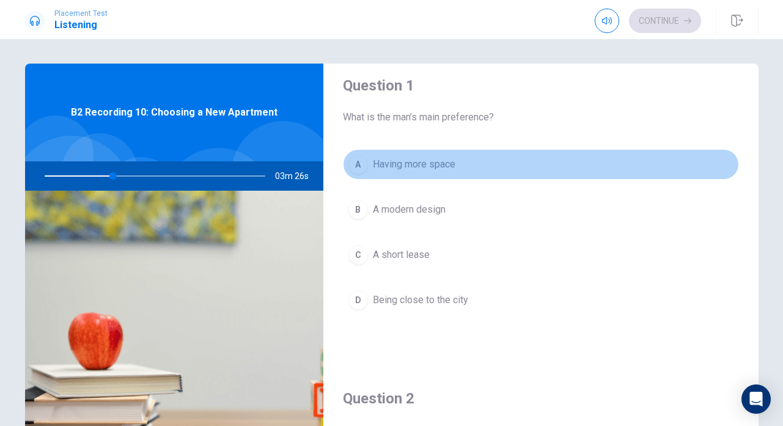
click at [359, 164] on div "A" at bounding box center [359, 165] width 20 height 20
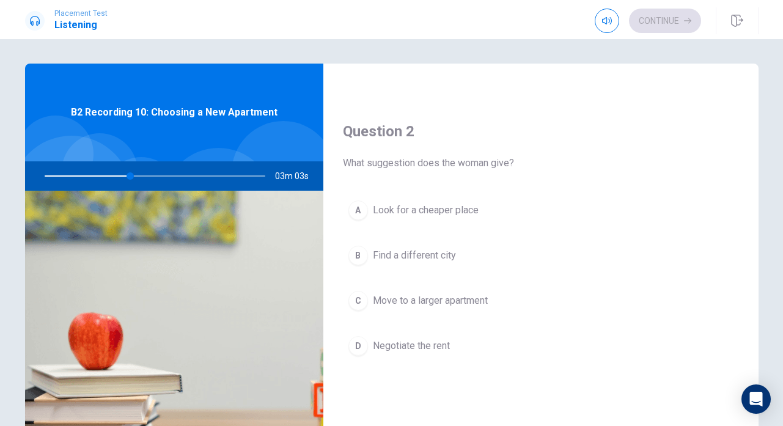
scroll to position [282, 0]
click at [374, 339] on span "Negotiate the rent" at bounding box center [411, 343] width 77 height 15
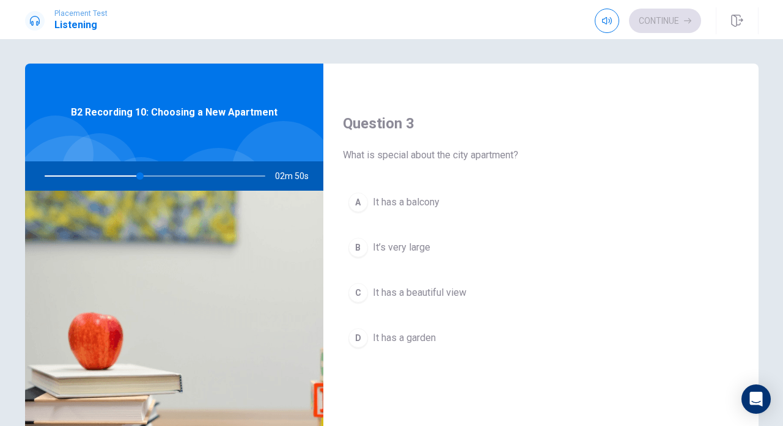
scroll to position [609, 0]
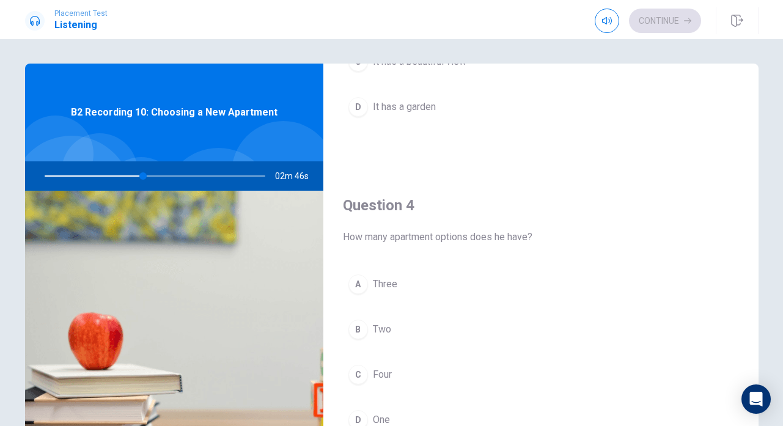
click at [374, 330] on span "Two" at bounding box center [382, 329] width 18 height 15
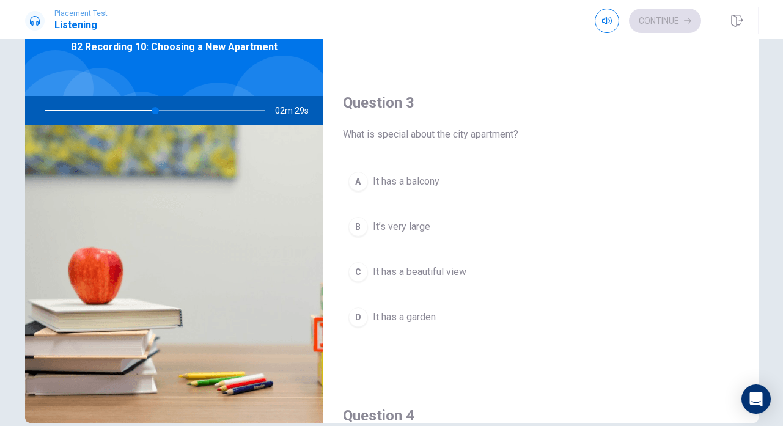
scroll to position [559, 0]
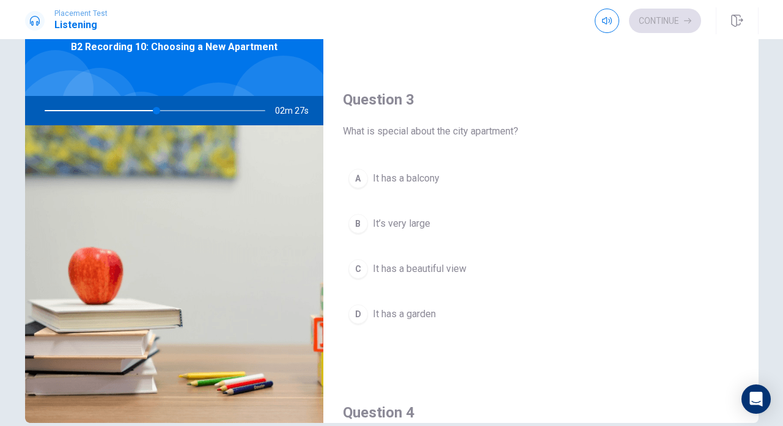
click at [364, 272] on div "C" at bounding box center [359, 269] width 20 height 20
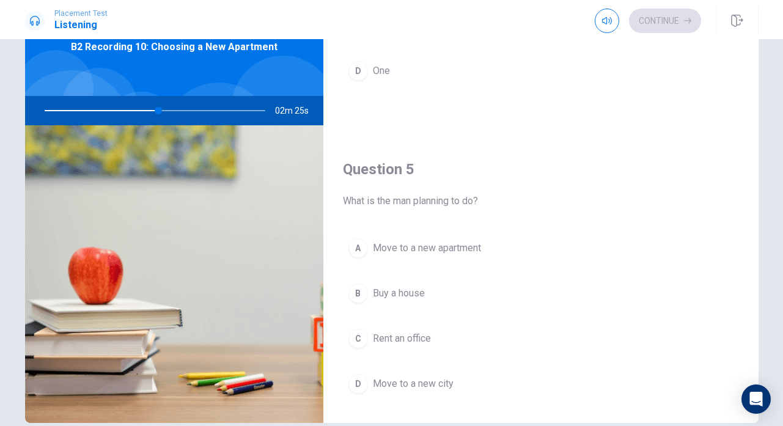
scroll to position [1140, 0]
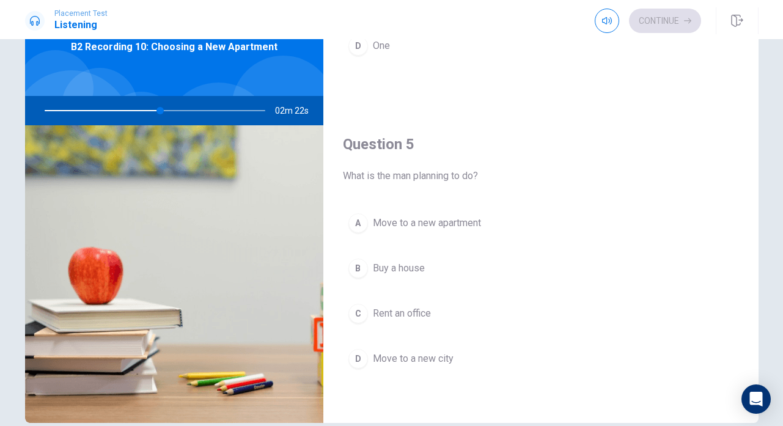
click at [363, 226] on div "A" at bounding box center [359, 223] width 20 height 20
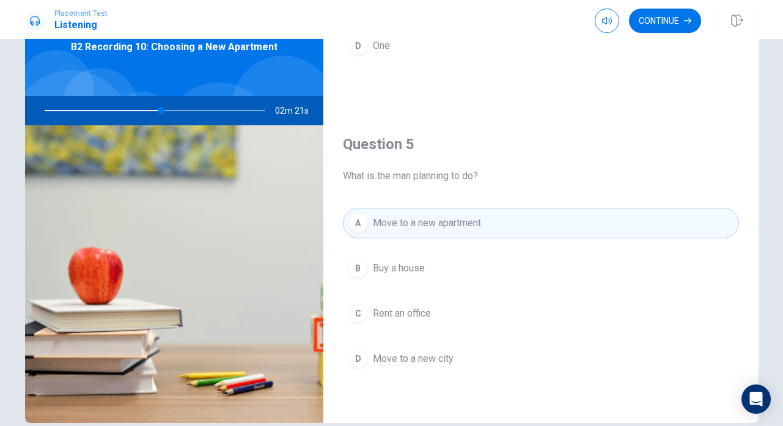
scroll to position [126, 0]
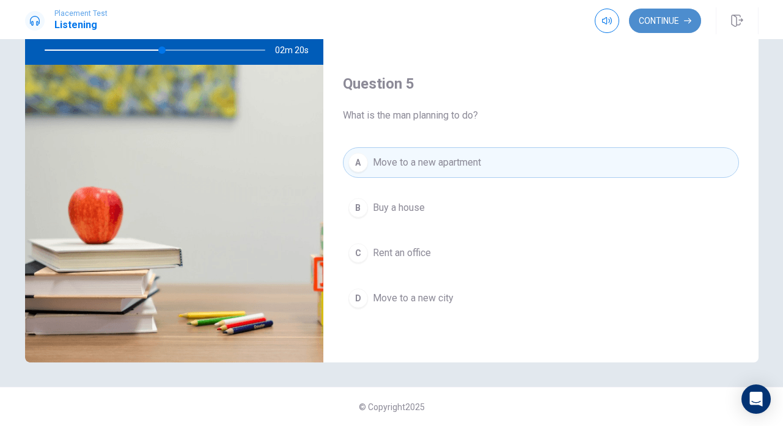
click at [648, 26] on button "Continue" at bounding box center [665, 21] width 72 height 24
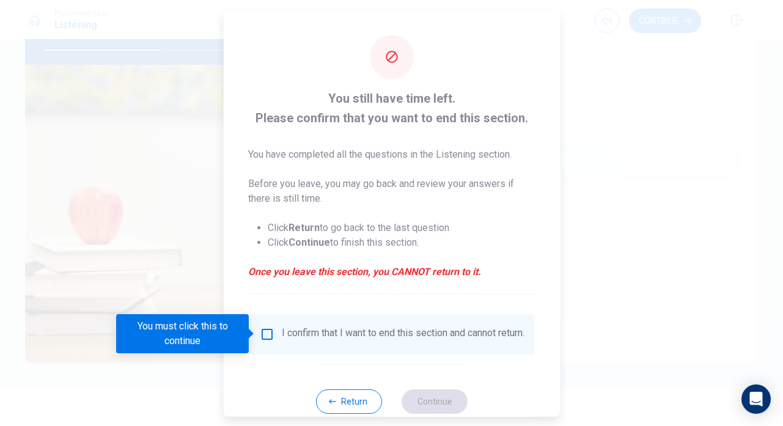
click at [316, 334] on div "I confirm that I want to end this section and cannot return." at bounding box center [402, 334] width 243 height 15
click at [254, 340] on div "You must click this to continue" at bounding box center [186, 333] width 141 height 39
click at [262, 336] on input "You must click this to continue" at bounding box center [266, 334] width 15 height 15
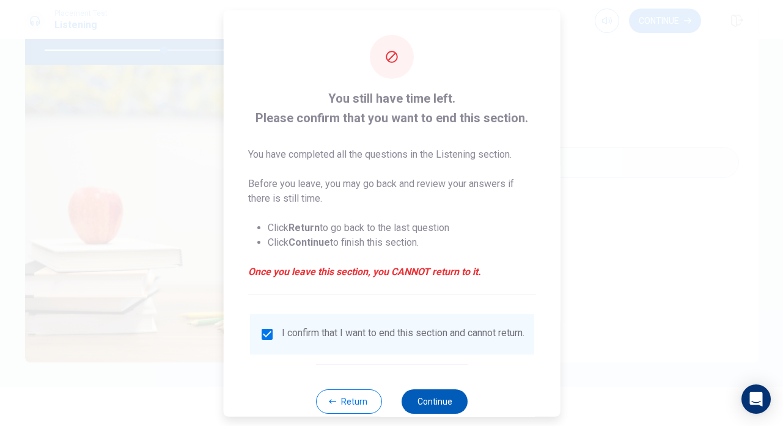
click at [429, 412] on button "Continue" at bounding box center [435, 401] width 66 height 24
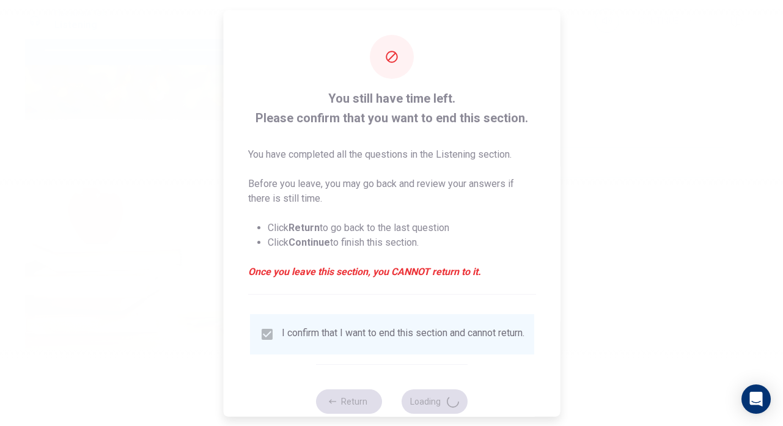
type input "55"
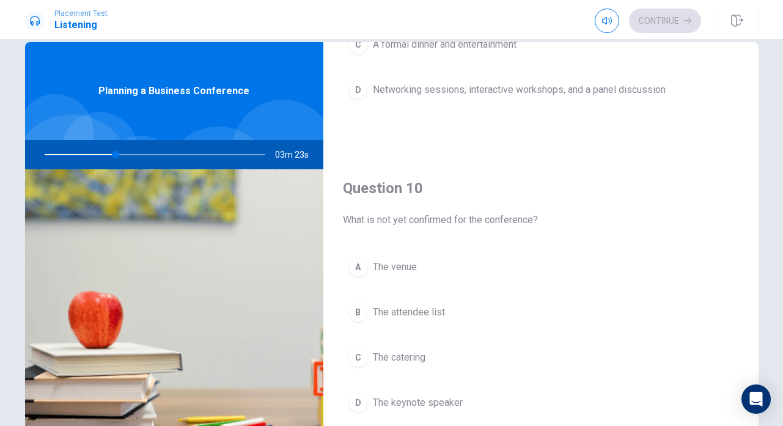
scroll to position [29, 0]
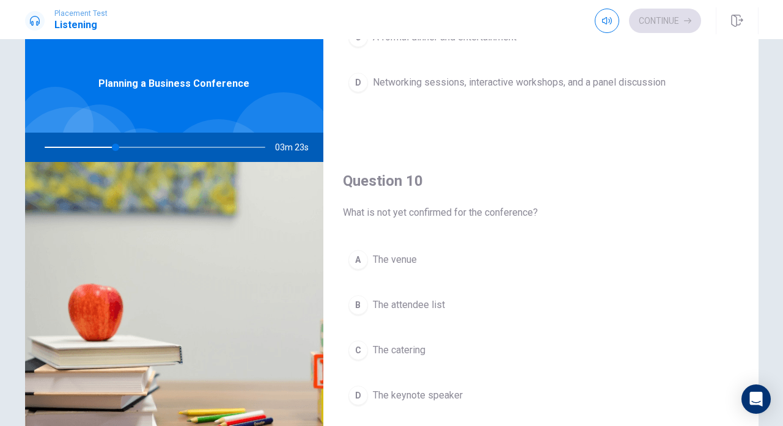
click at [412, 398] on span "The keynote speaker" at bounding box center [418, 395] width 90 height 15
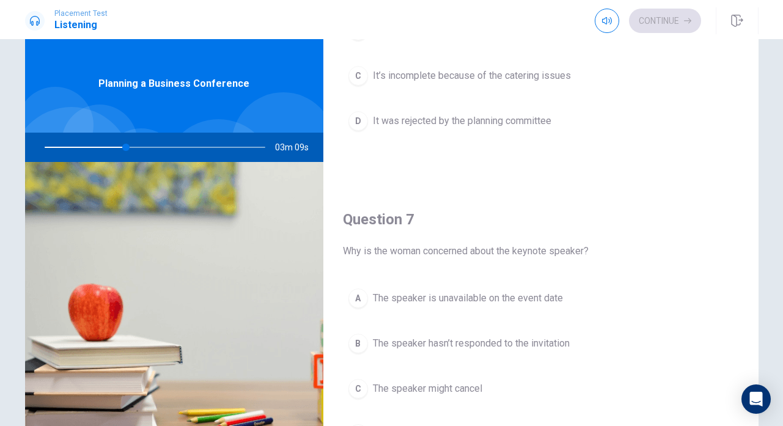
scroll to position [0, 0]
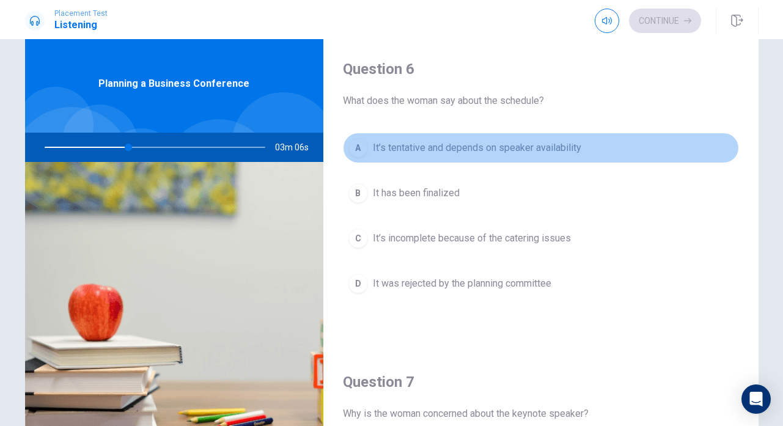
click at [448, 150] on span "It’s tentative and depends on speaker availability" at bounding box center [477, 148] width 209 height 15
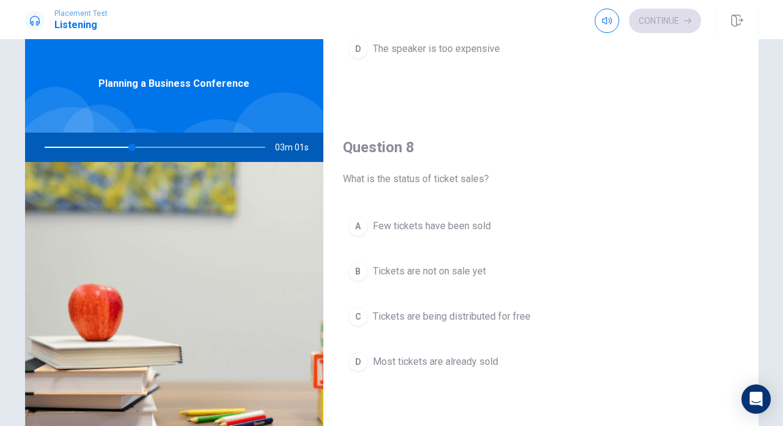
scroll to position [553, 0]
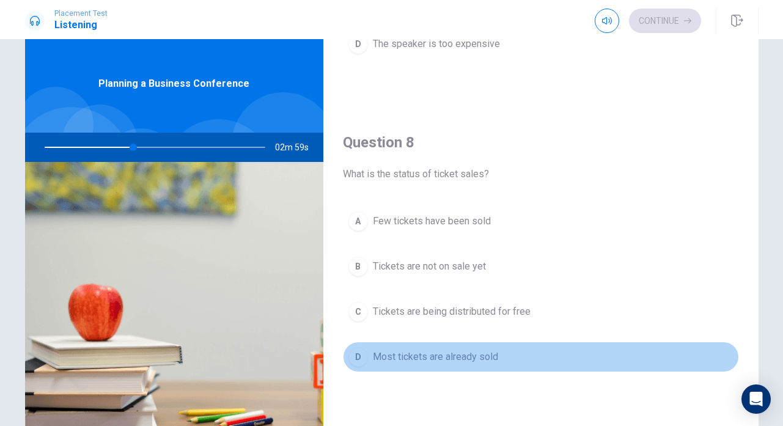
click at [450, 357] on span "Most tickets are already sold" at bounding box center [435, 357] width 125 height 15
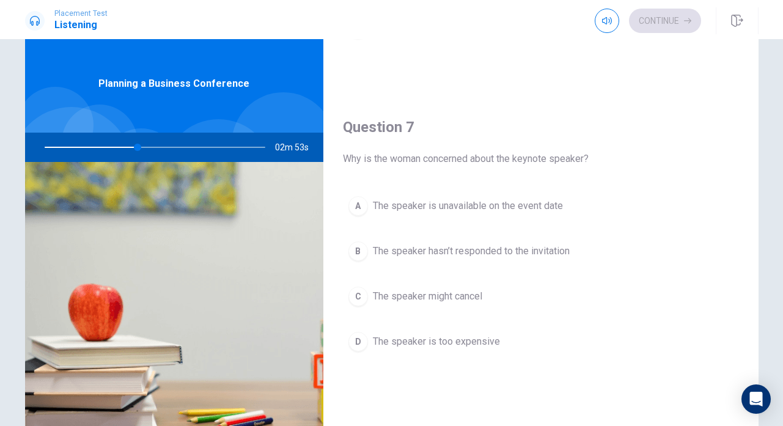
scroll to position [251, 0]
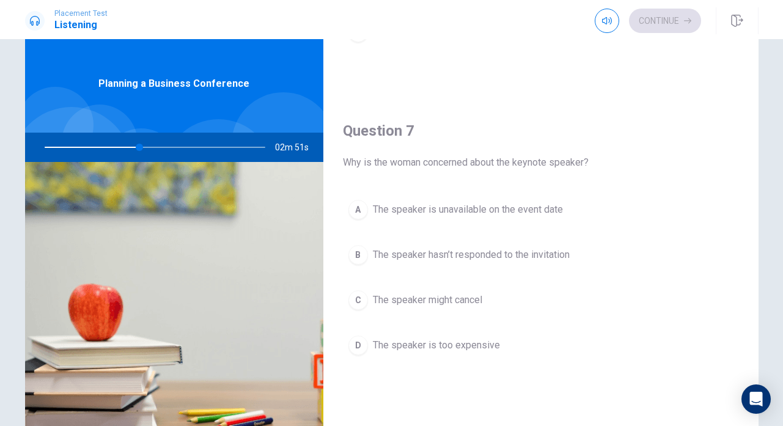
click at [441, 256] on span "The speaker hasn’t responded to the invitation" at bounding box center [471, 255] width 197 height 15
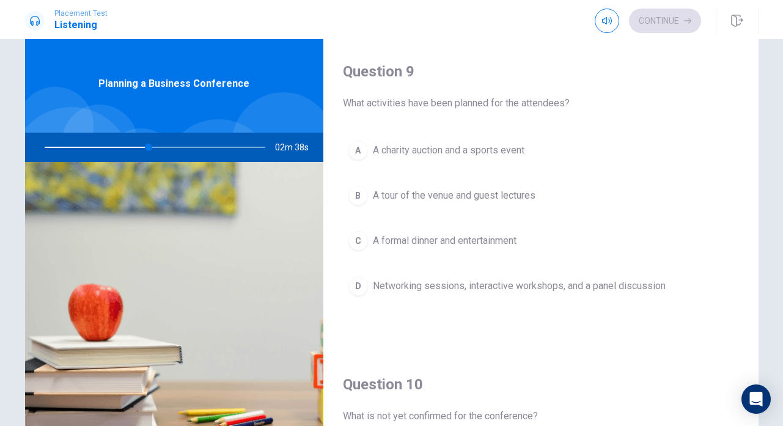
scroll to position [937, 0]
click at [376, 289] on span "Networking sessions, interactive workshops, and a panel discussion" at bounding box center [519, 285] width 293 height 15
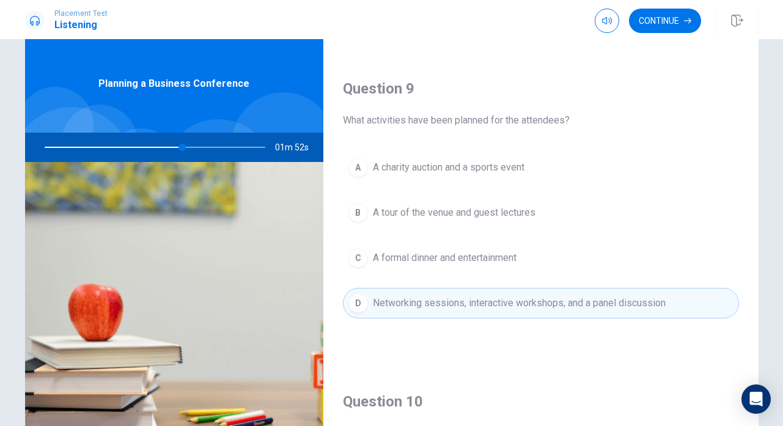
scroll to position [929, 0]
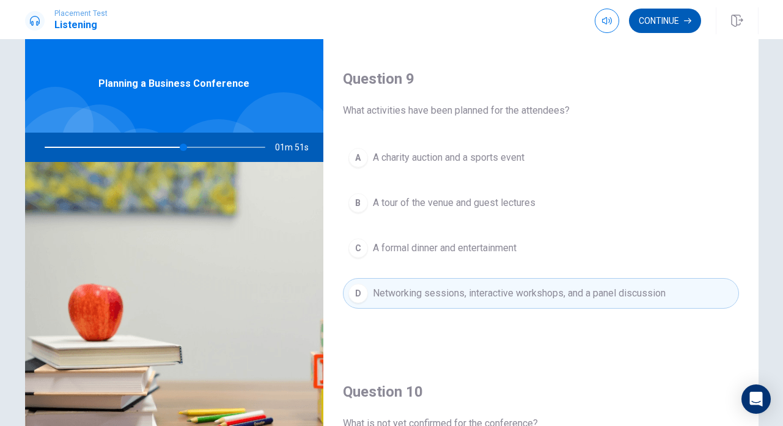
click at [641, 23] on button "Continue" at bounding box center [665, 21] width 72 height 24
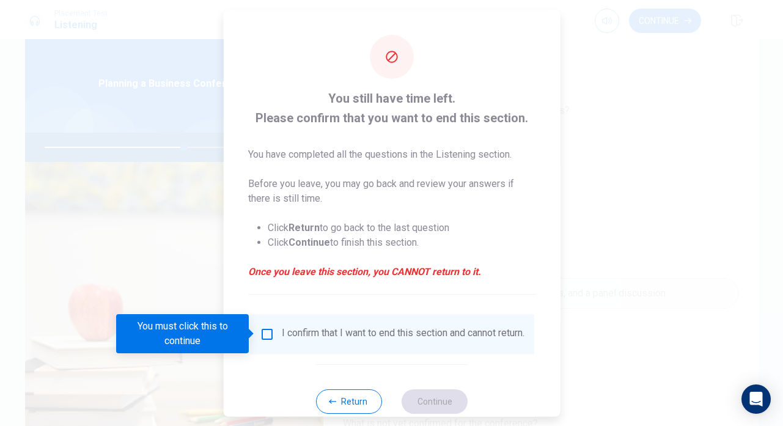
click at [273, 336] on div "I confirm that I want to end this section and cannot return." at bounding box center [391, 334] width 265 height 15
click at [266, 337] on input "You must click this to continue" at bounding box center [266, 334] width 15 height 15
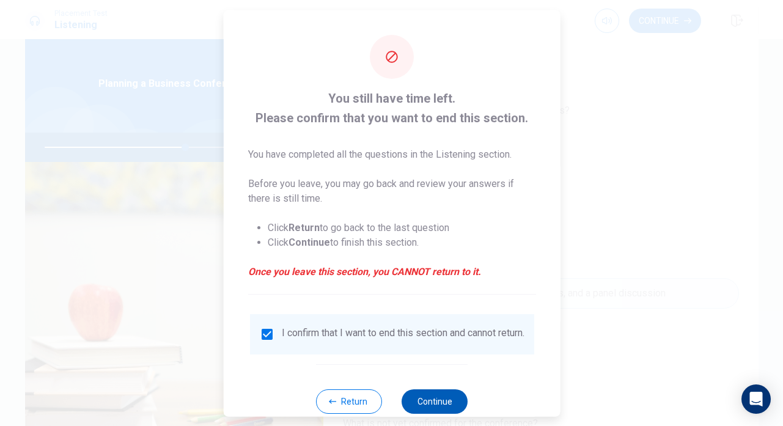
click at [435, 413] on button "Continue" at bounding box center [435, 401] width 66 height 24
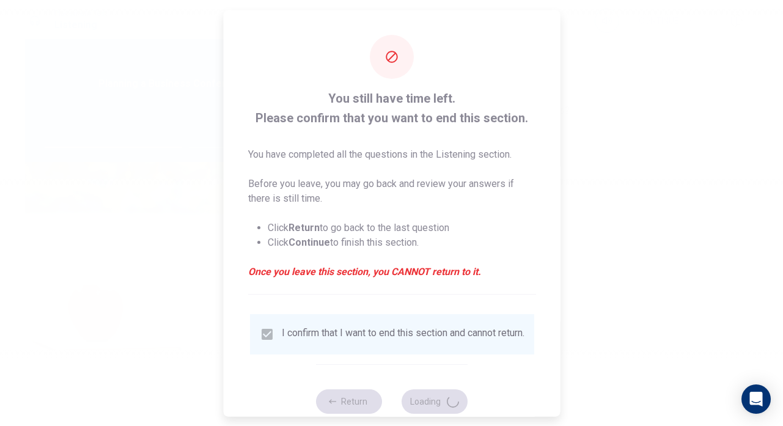
type input "65"
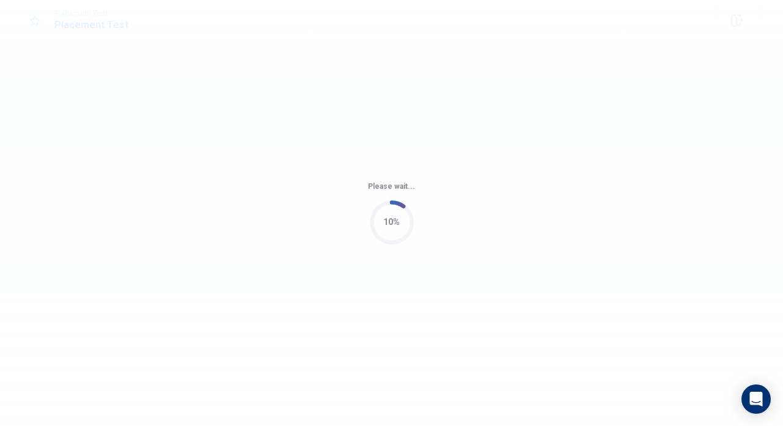
scroll to position [0, 0]
